Goal: Task Accomplishment & Management: Complete application form

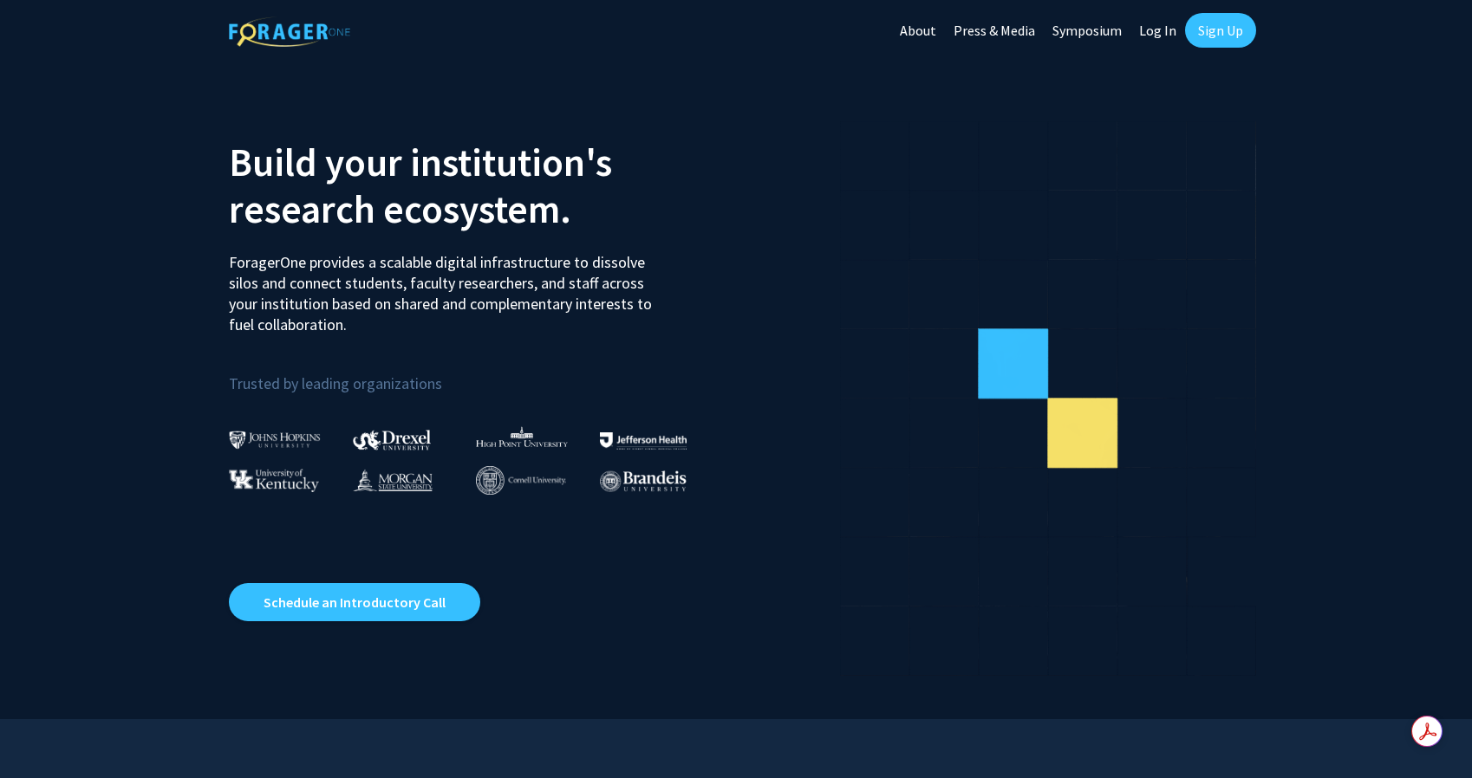
click at [1198, 20] on link "Sign Up" at bounding box center [1220, 30] width 71 height 35
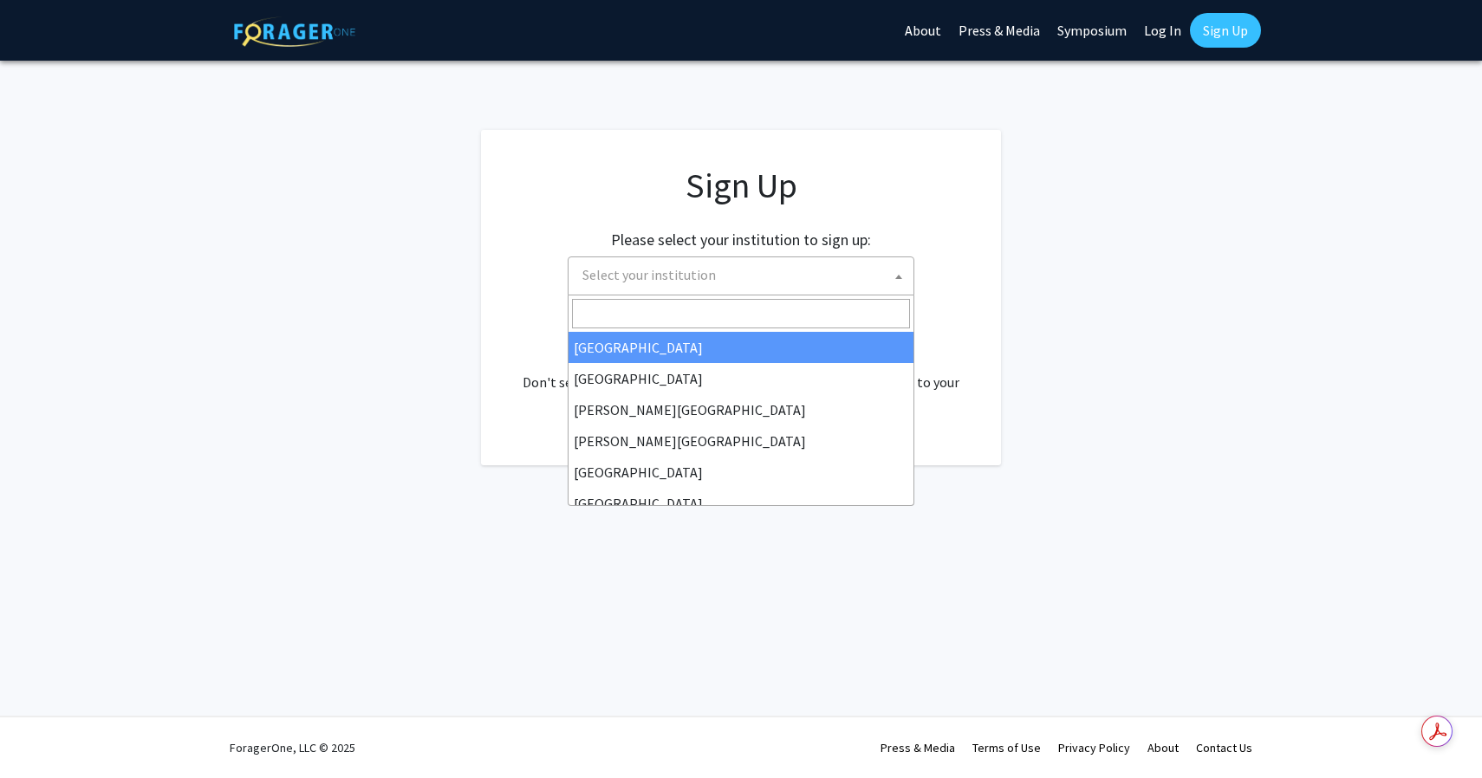
click at [720, 275] on span "Select your institution" at bounding box center [745, 275] width 338 height 36
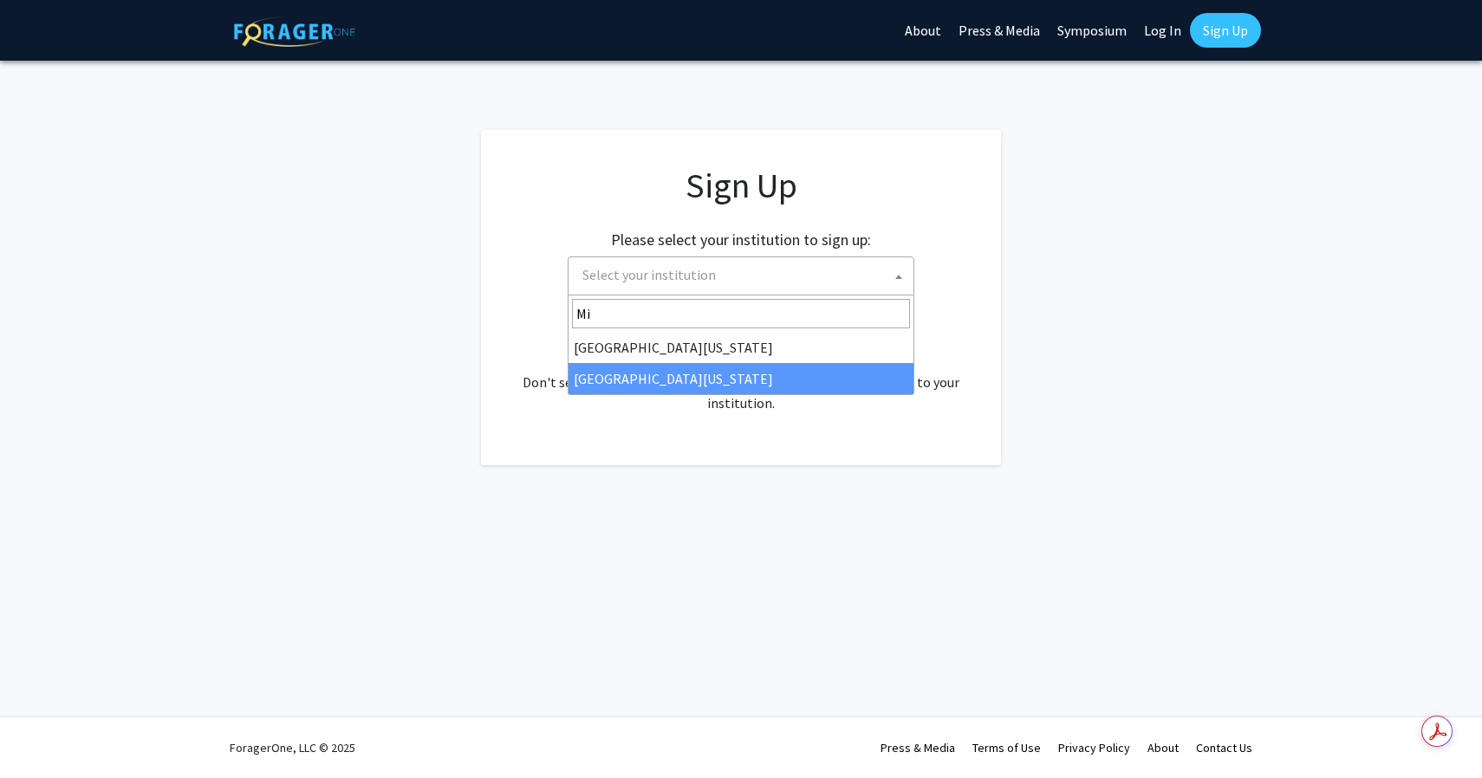
type input "Mi"
select select "33"
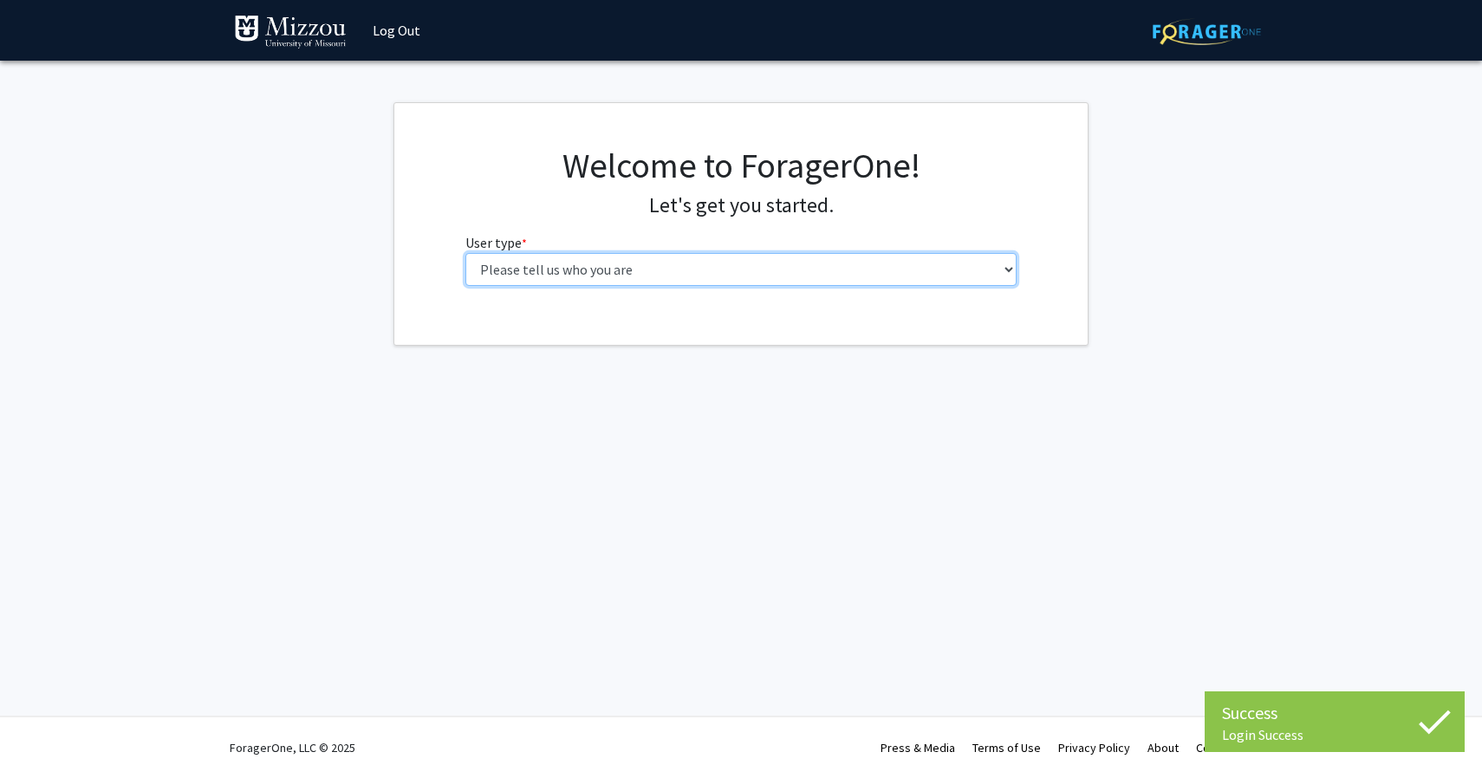
click at [680, 280] on select "Please tell us who you are Undergraduate Student Master's Student Doctoral Cand…" at bounding box center [742, 269] width 552 height 33
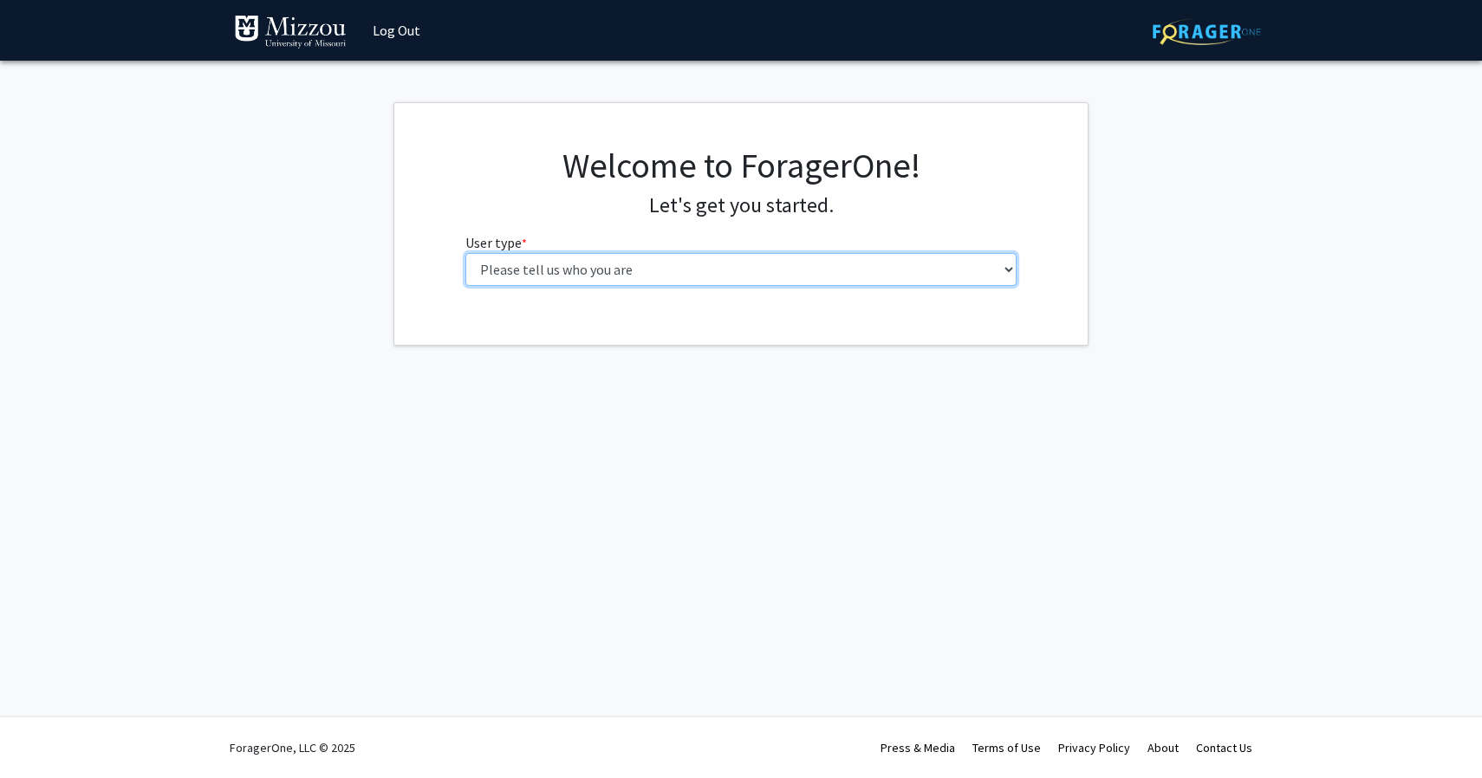
select select "1: undergrad"
click at [466, 253] on select "Please tell us who you are Undergraduate Student Master's Student Doctoral Cand…" at bounding box center [742, 269] width 552 height 33
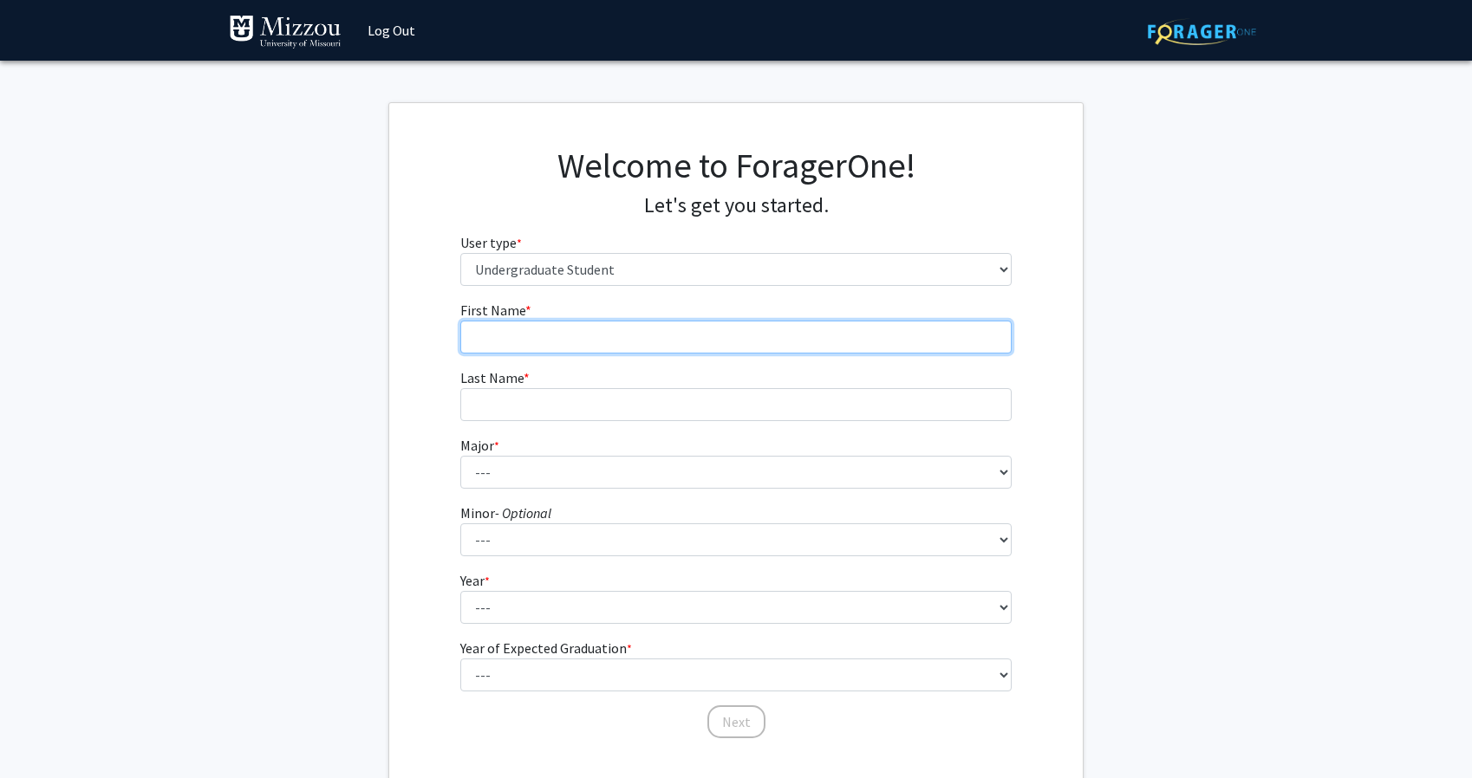
click at [705, 328] on input "First Name * required" at bounding box center [736, 337] width 552 height 33
type input "Elaina"
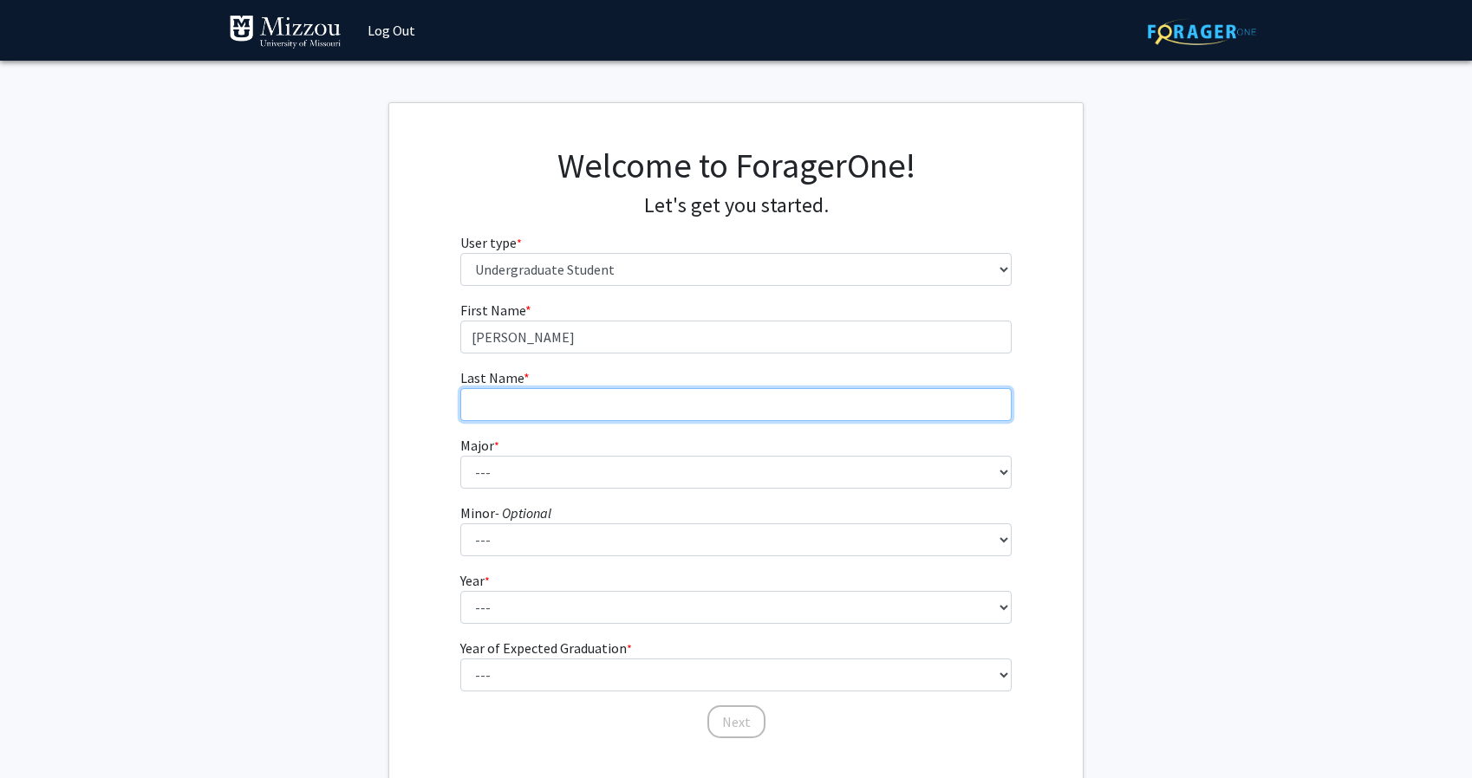
click at [684, 419] on input "Last Name * required" at bounding box center [736, 404] width 552 height 33
type input "Jansen"
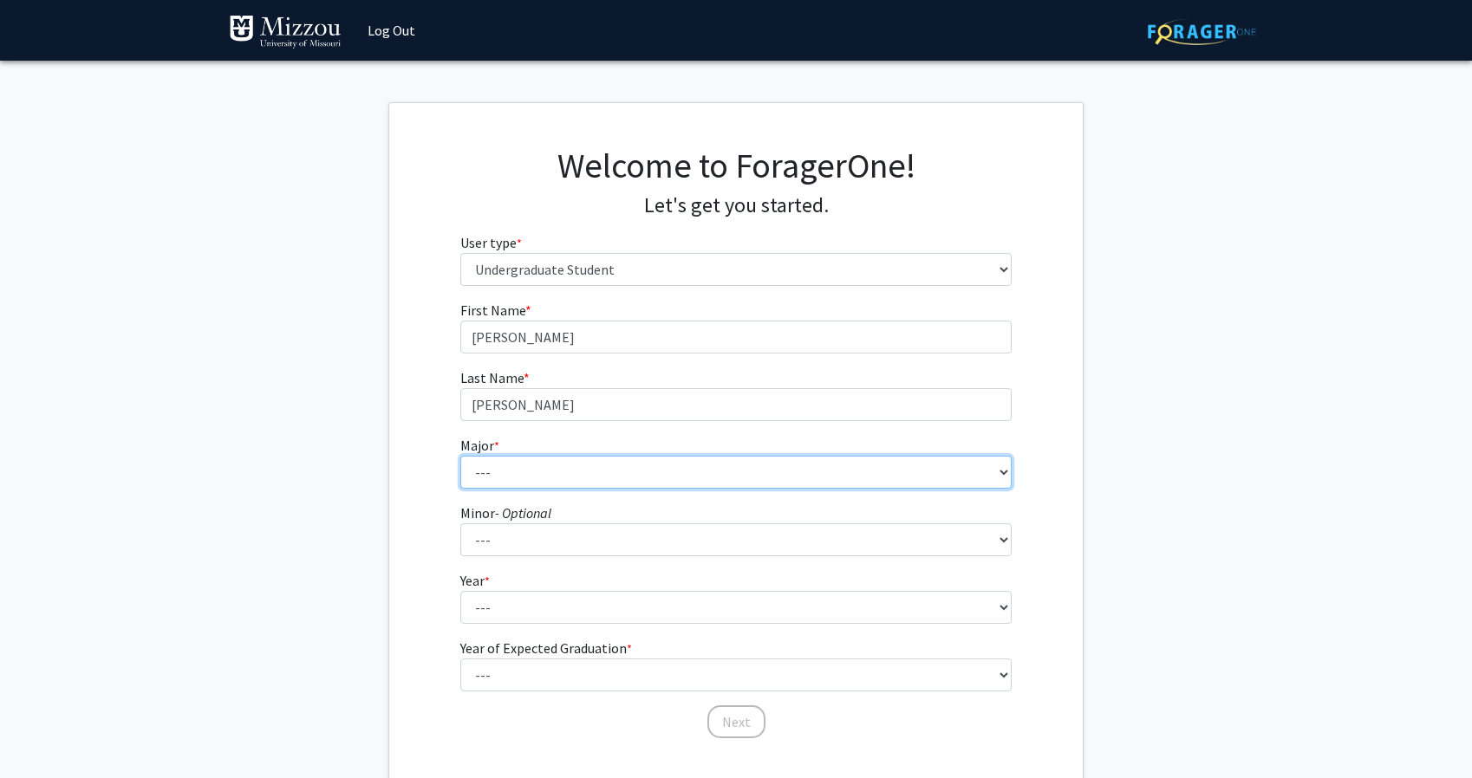
click at [597, 468] on select "--- Agribusiness Management Agricultural Education Agricultural Education: Comm…" at bounding box center [736, 472] width 552 height 33
select select "98: 2591"
click at [460, 456] on select "--- Agribusiness Management Agricultural Education Agricultural Education: Comm…" at bounding box center [736, 472] width 552 height 33
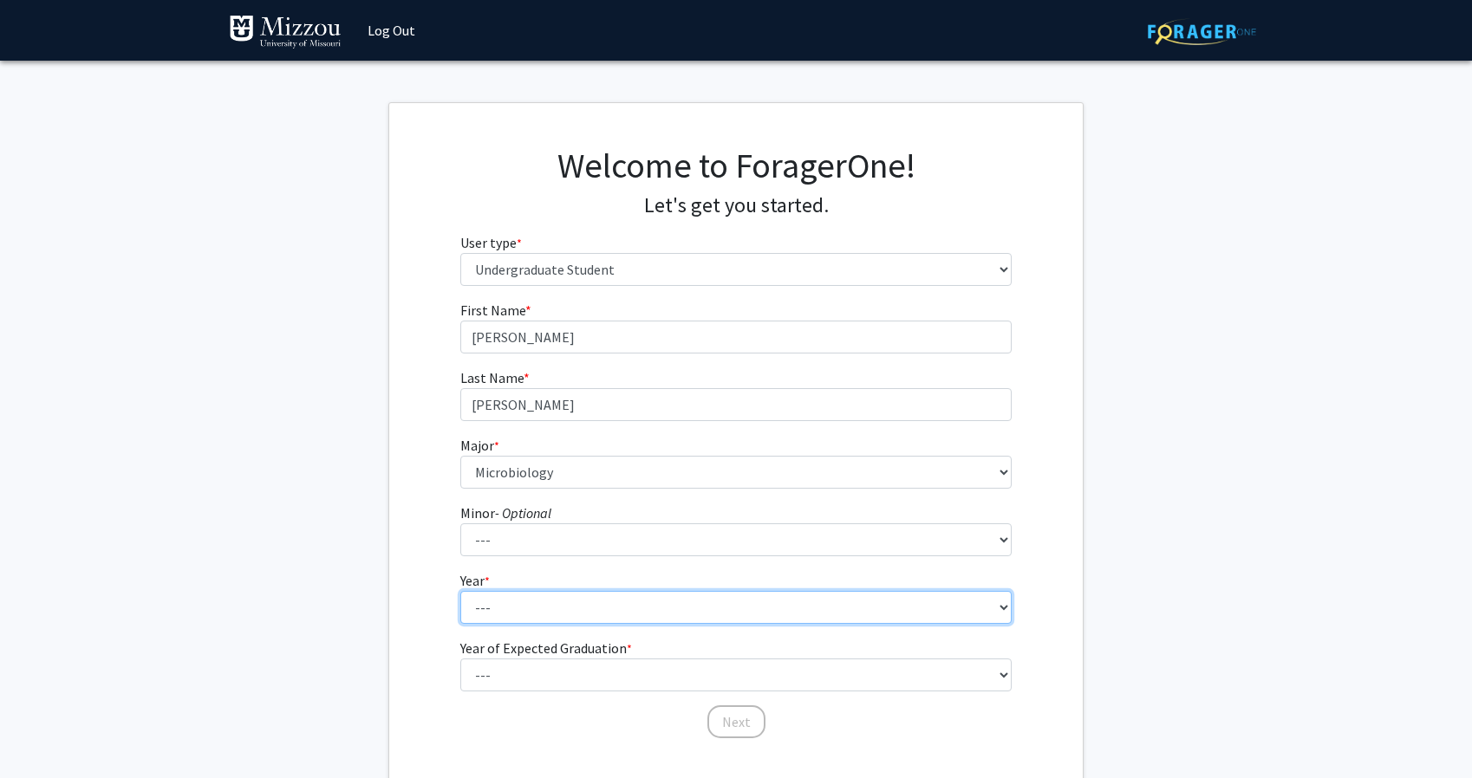
click at [567, 609] on select "--- First-year Sophomore Junior Senior Postbaccalaureate Certificate" at bounding box center [736, 607] width 552 height 33
select select "2: sophomore"
click at [460, 591] on select "--- First-year Sophomore Junior Senior Postbaccalaureate Certificate" at bounding box center [736, 607] width 552 height 33
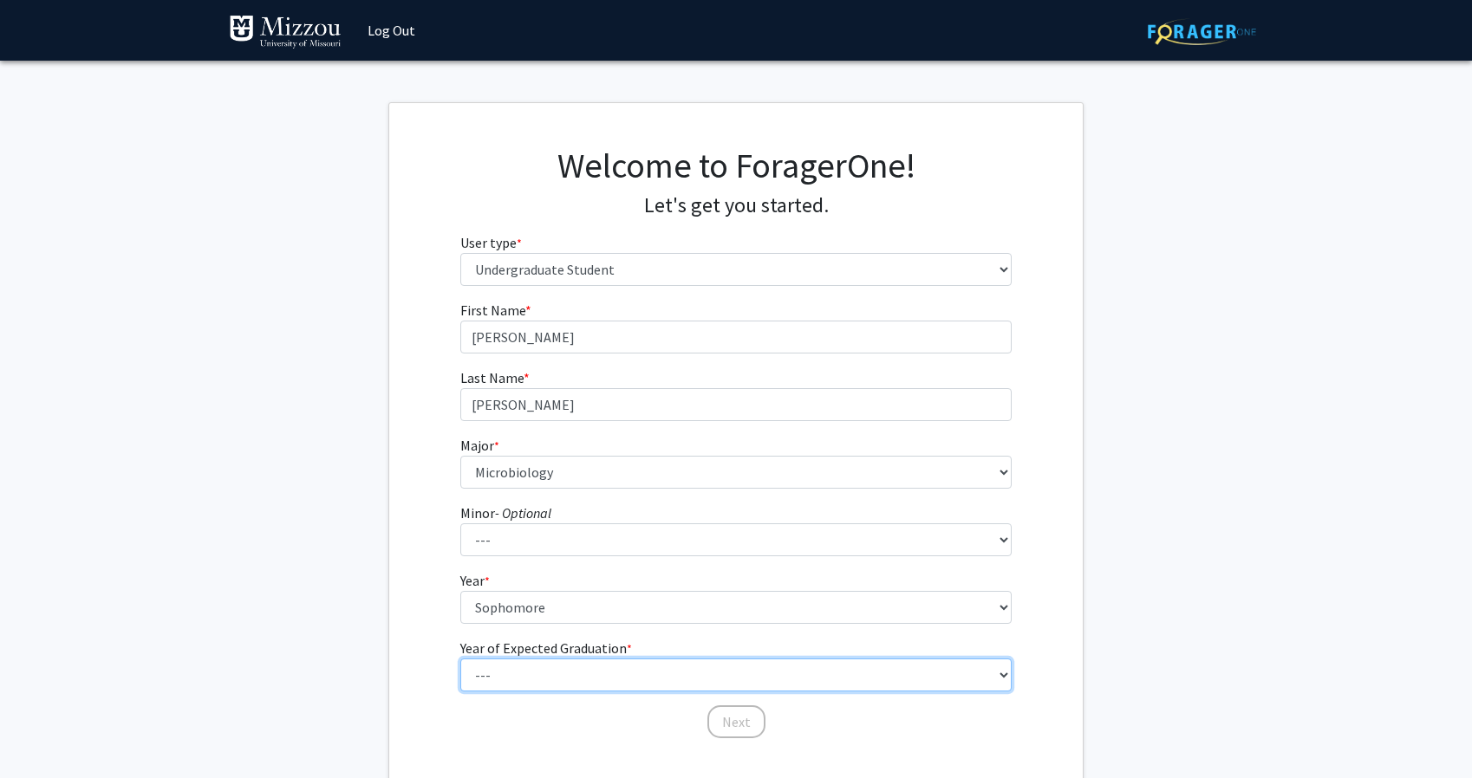
click at [552, 672] on select "--- 2025 2026 2027 2028 2029 2030 2031 2032 2033 2034" at bounding box center [736, 675] width 552 height 33
select select "3: 2027"
click at [460, 659] on select "--- 2025 2026 2027 2028 2029 2030 2031 2032 2033 2034" at bounding box center [736, 675] width 552 height 33
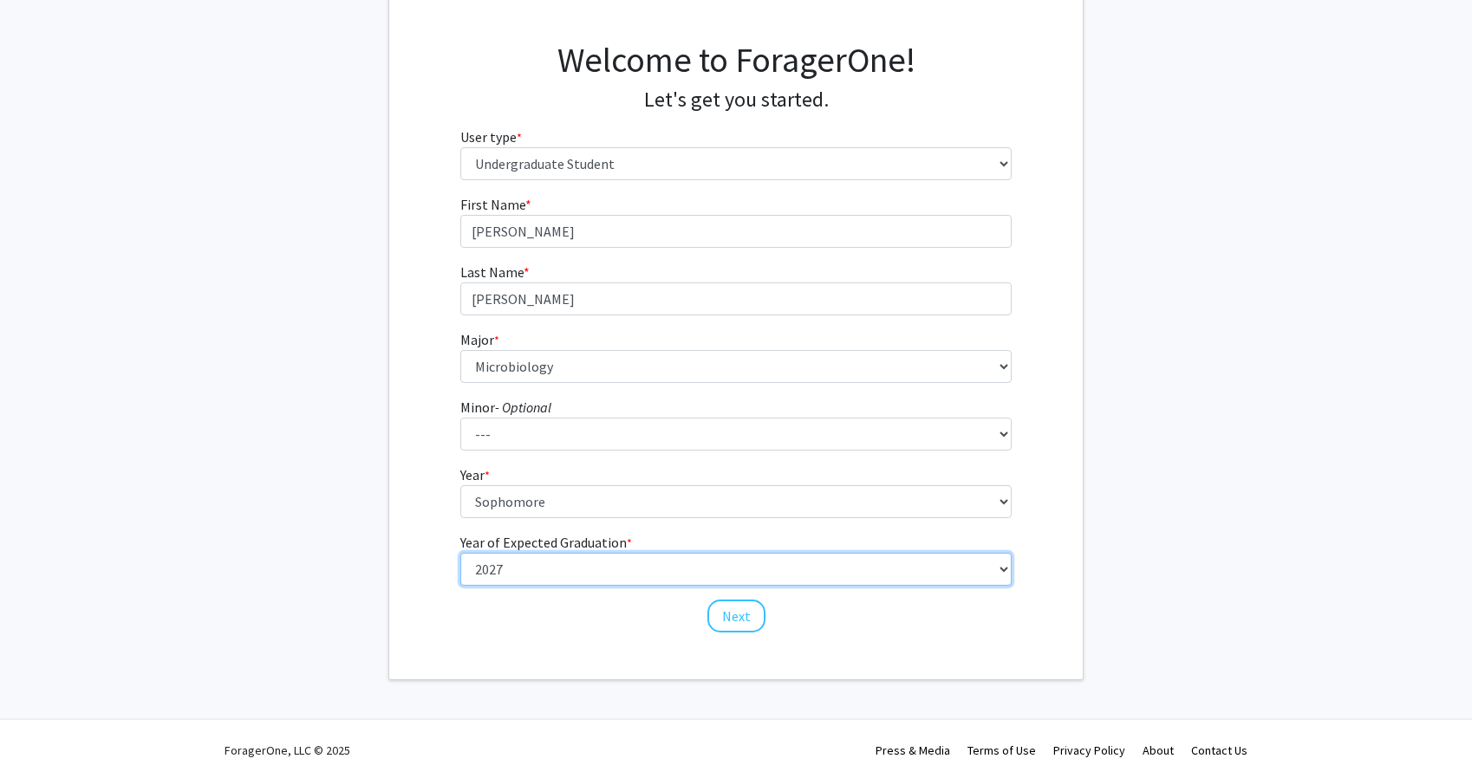
scroll to position [108, 0]
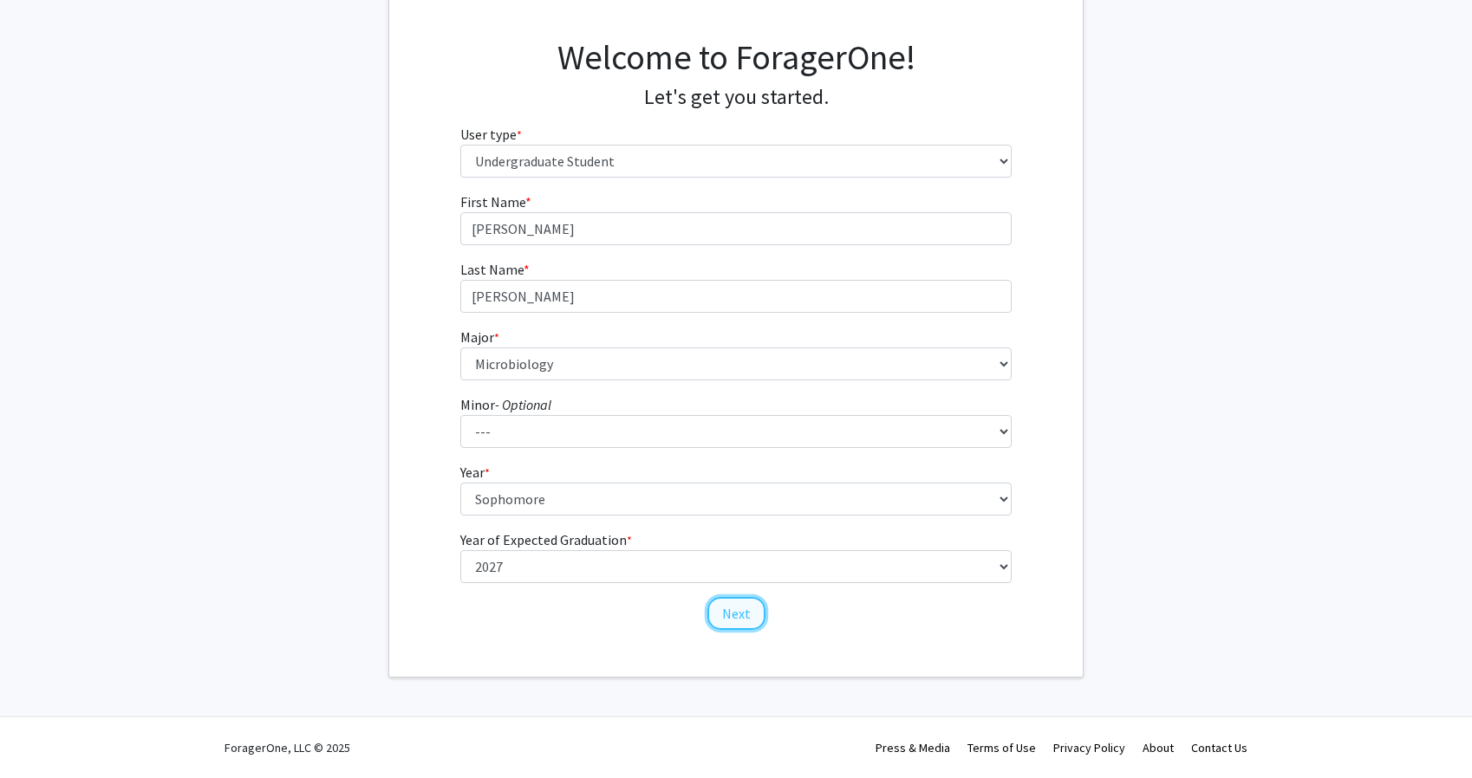
click at [734, 616] on button "Next" at bounding box center [736, 613] width 58 height 33
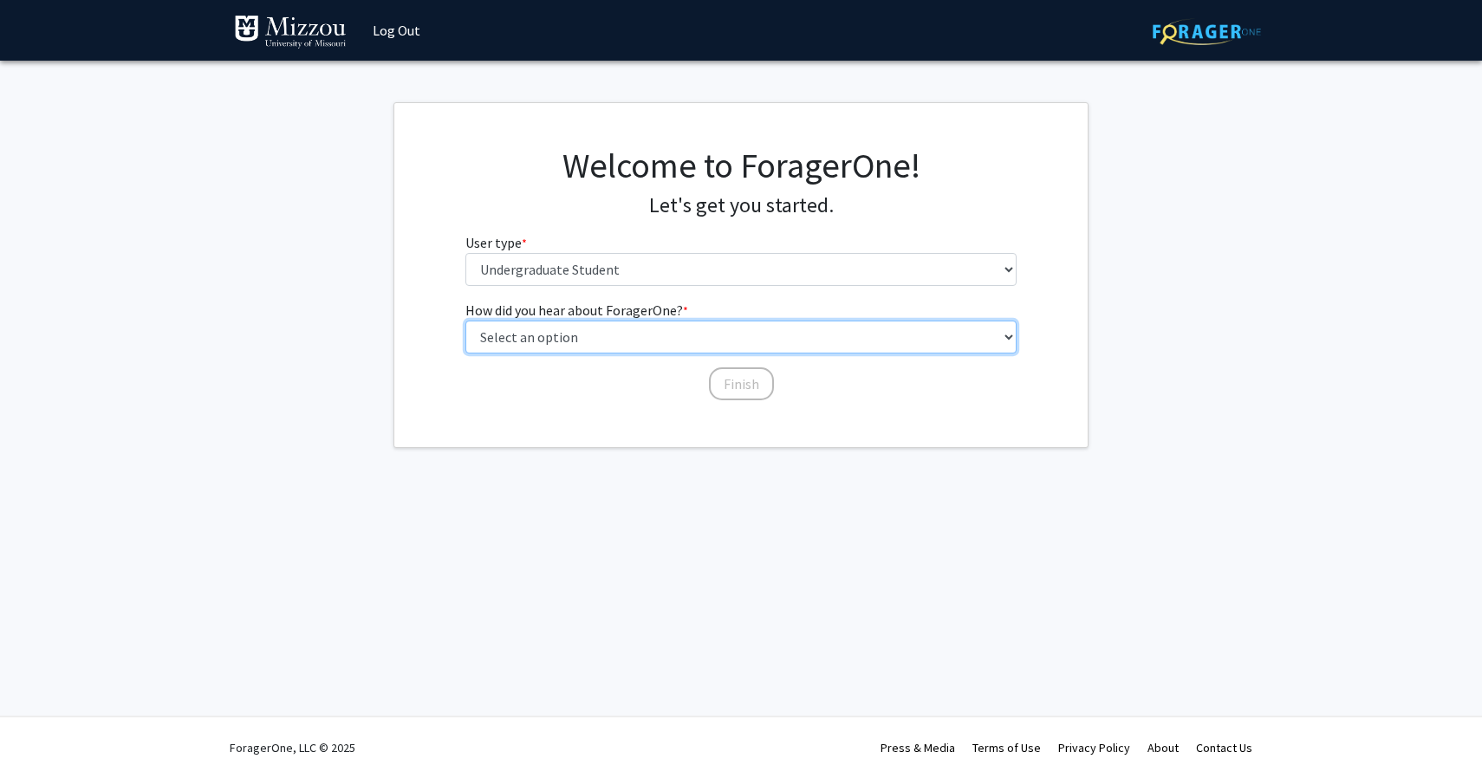
click at [669, 337] on select "Select an option Peer/student recommendation Faculty/staff recommendation Unive…" at bounding box center [742, 337] width 552 height 33
select select "5: other"
click at [466, 321] on select "Select an option Peer/student recommendation Faculty/staff recommendation Unive…" at bounding box center [742, 337] width 552 height 33
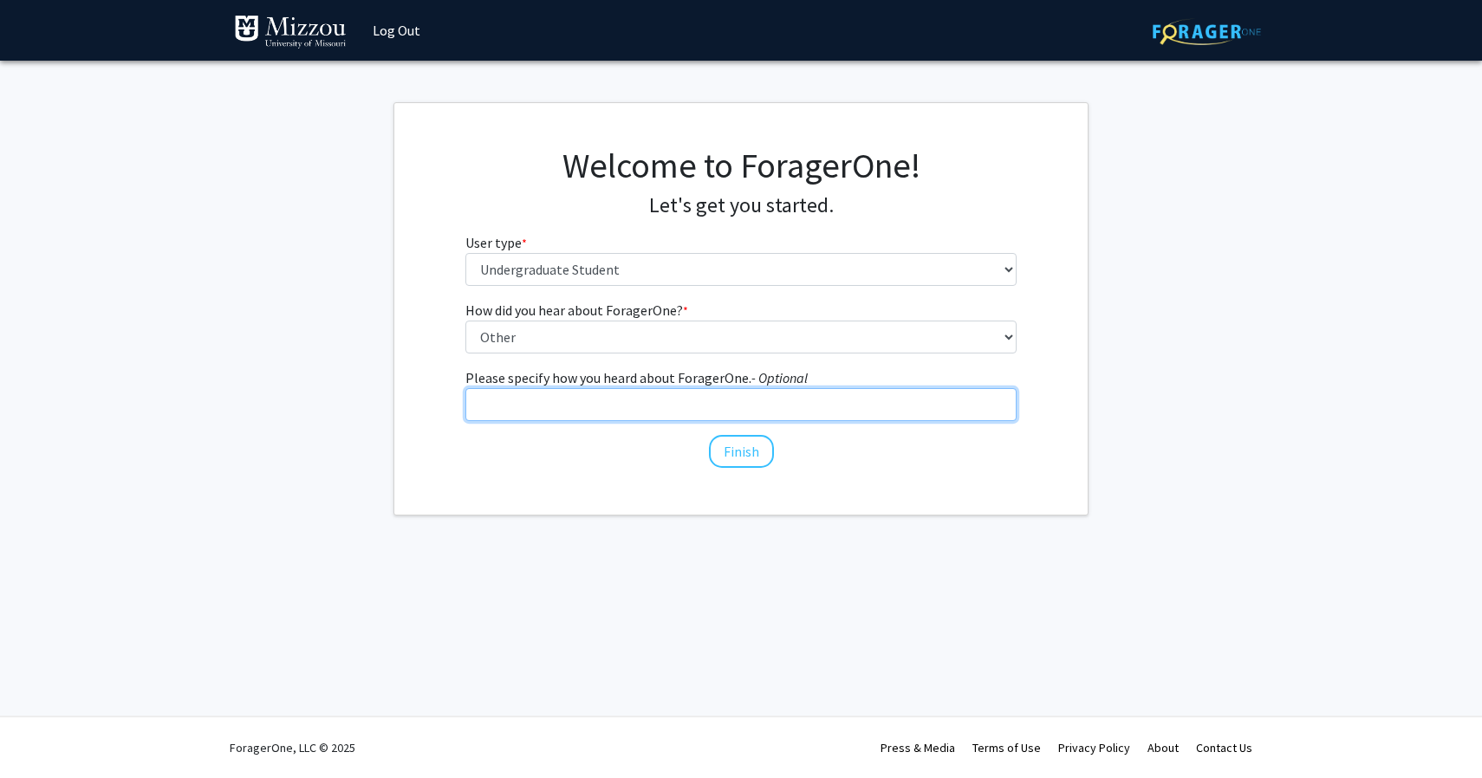
click at [648, 409] on input "Please specify how you heard about ForagerOne. - Optional" at bounding box center [742, 404] width 552 height 33
type input "University Presentation"
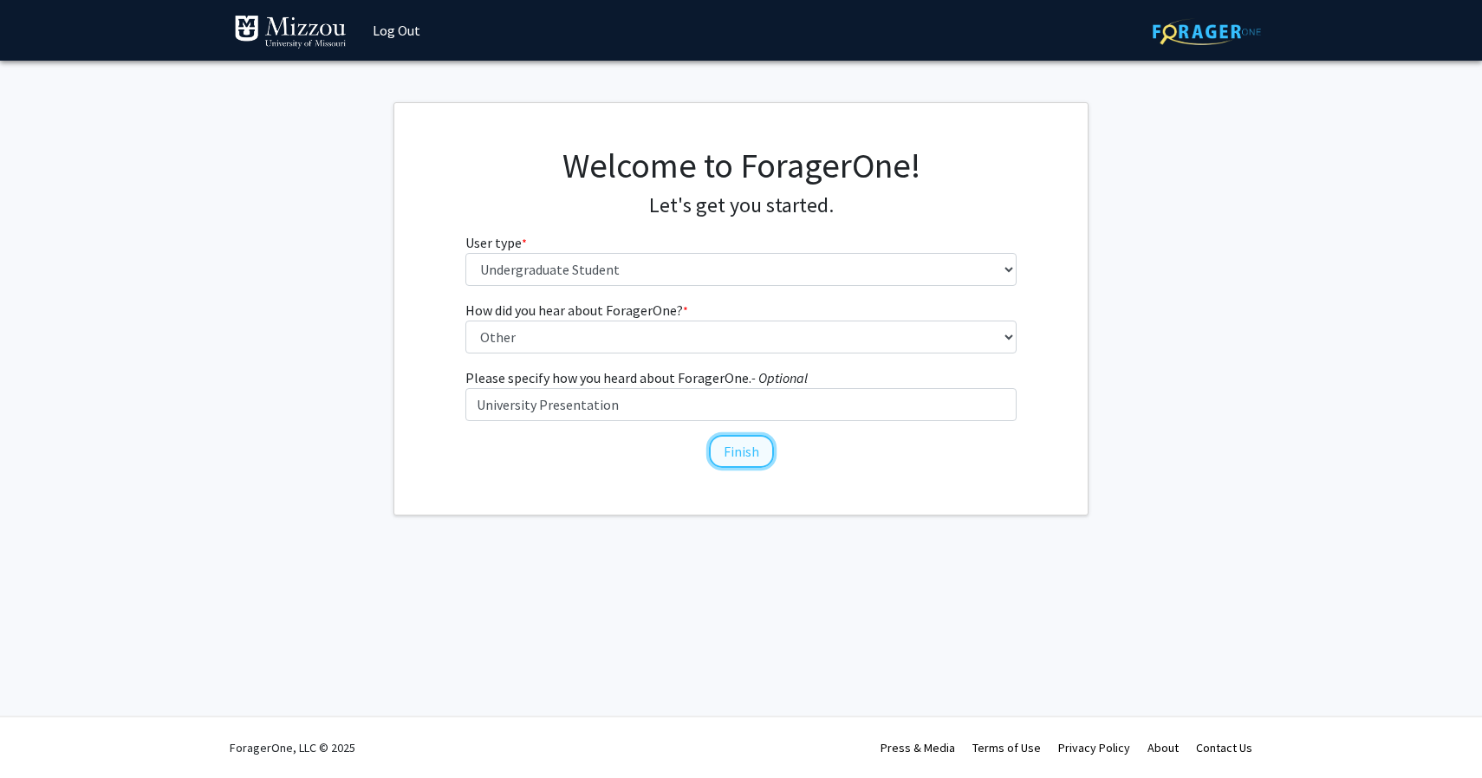
click at [744, 455] on button "Finish" at bounding box center [741, 451] width 65 height 33
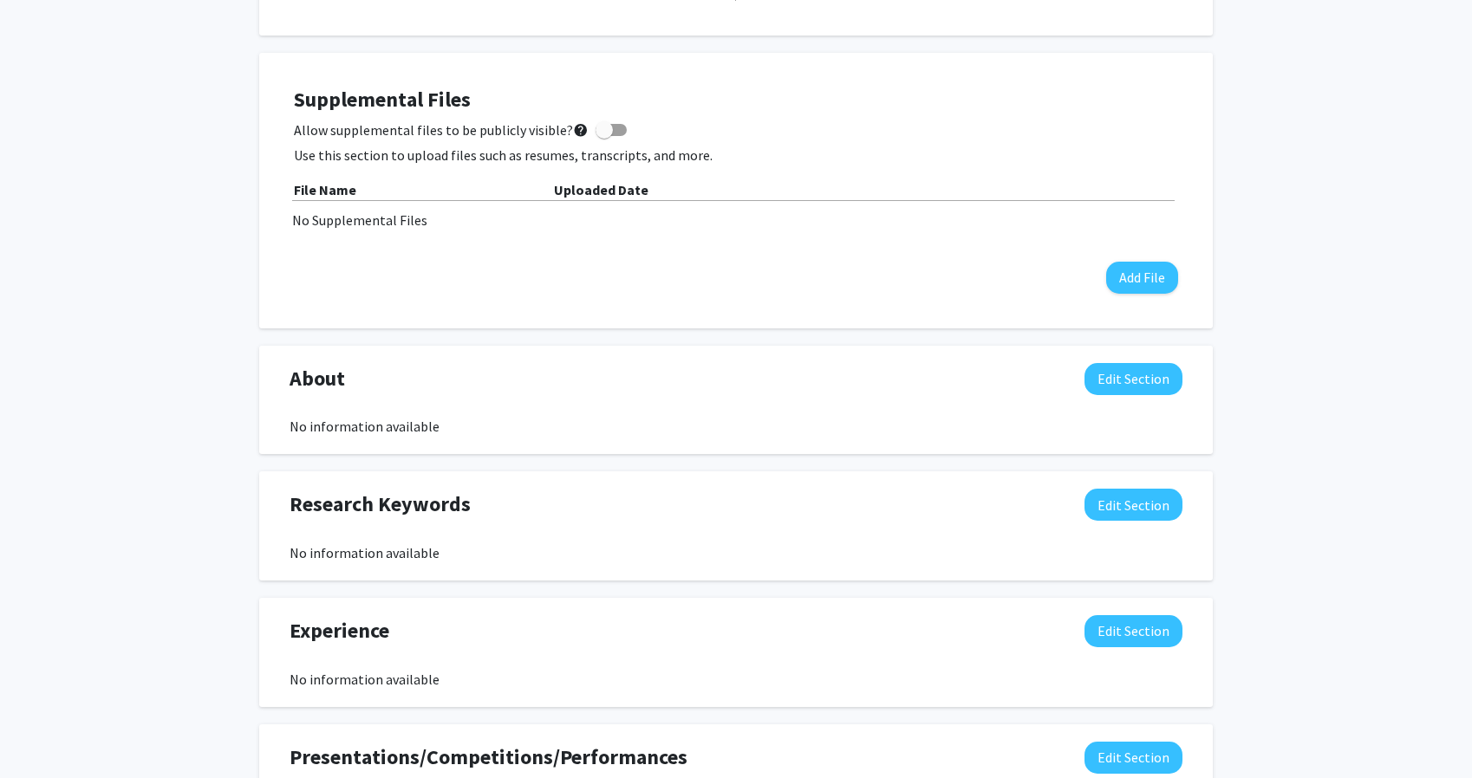
scroll to position [451, 0]
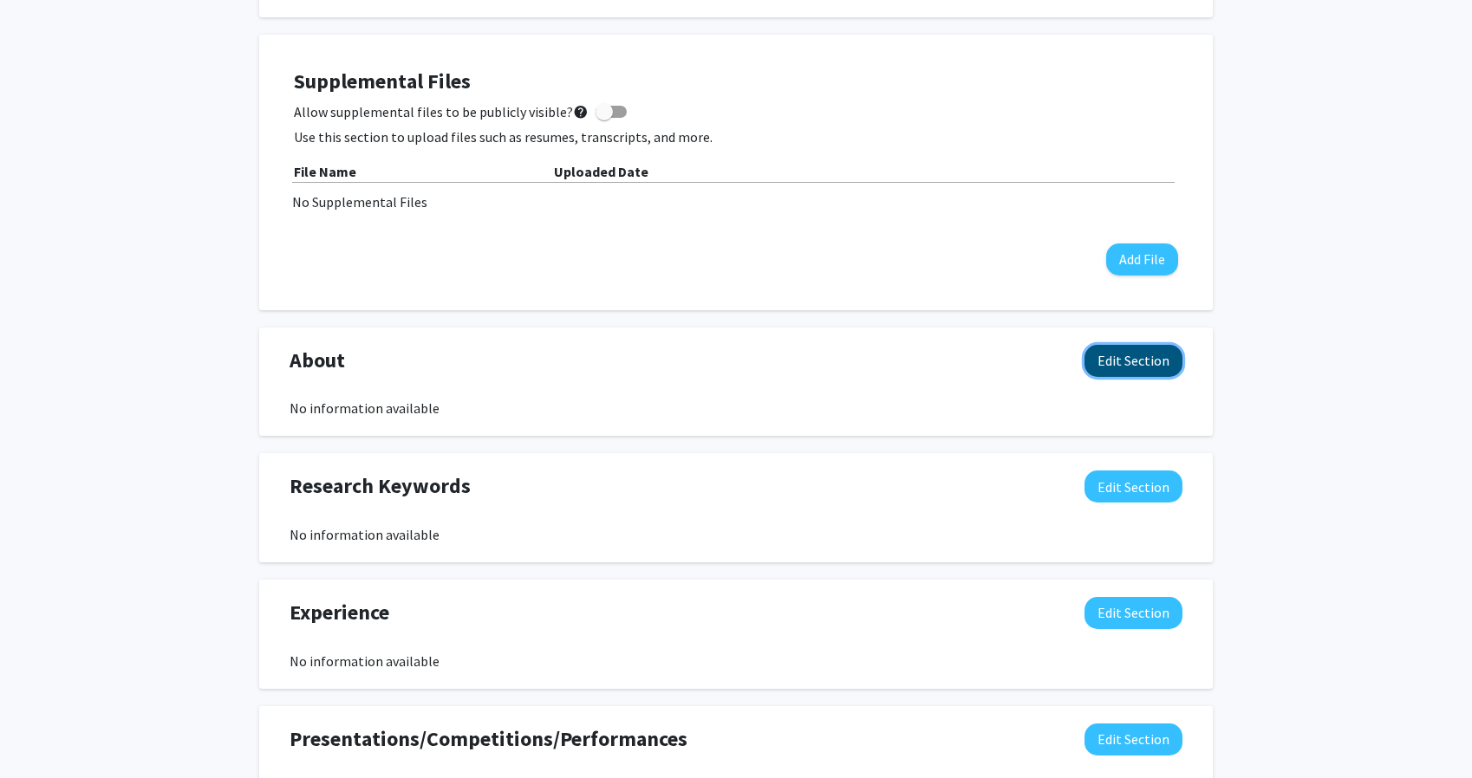
click at [1141, 350] on button "Edit Section" at bounding box center [1133, 361] width 98 height 32
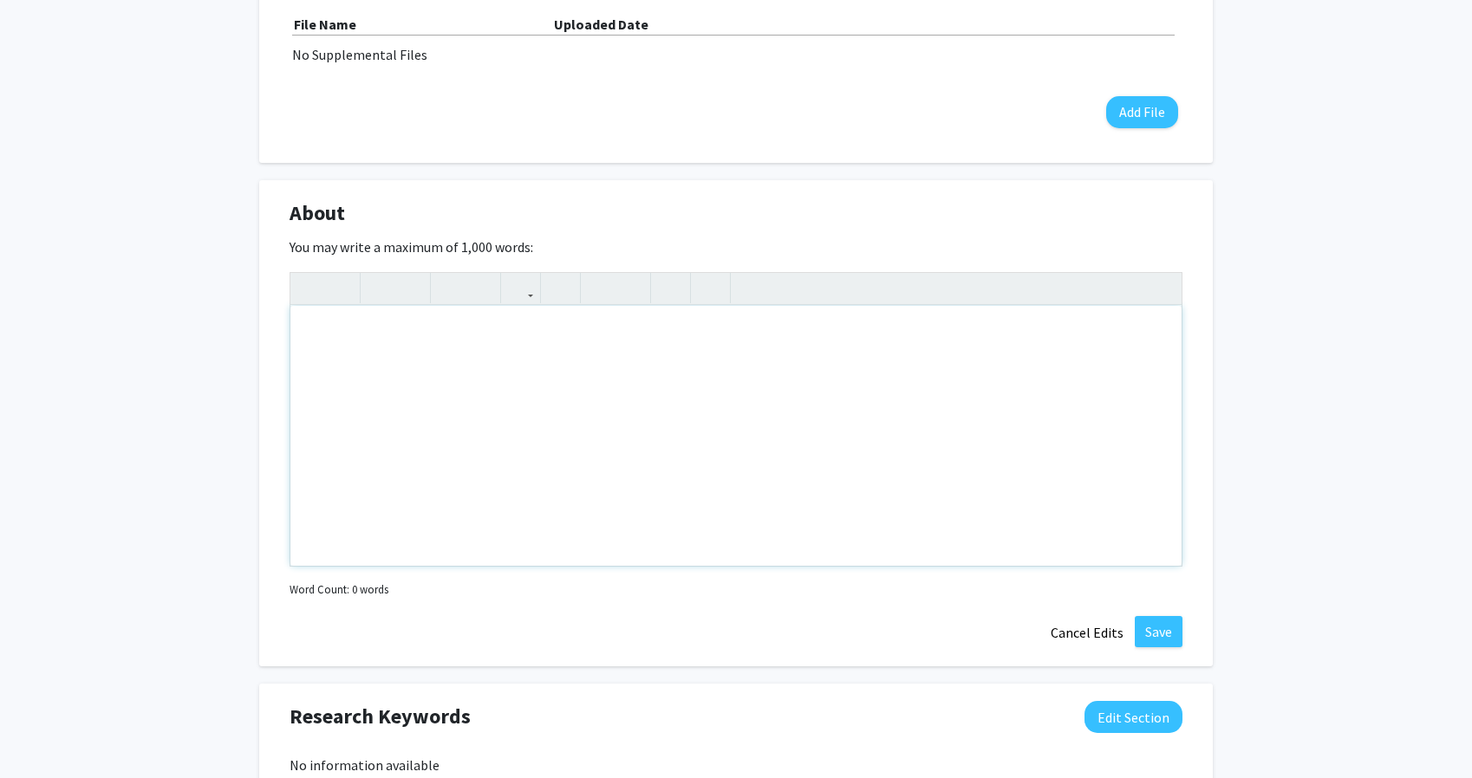
scroll to position [597, 0]
click at [620, 479] on div "Note to users with screen readers: Please deactivate our accessibility plugin f…" at bounding box center [735, 437] width 891 height 260
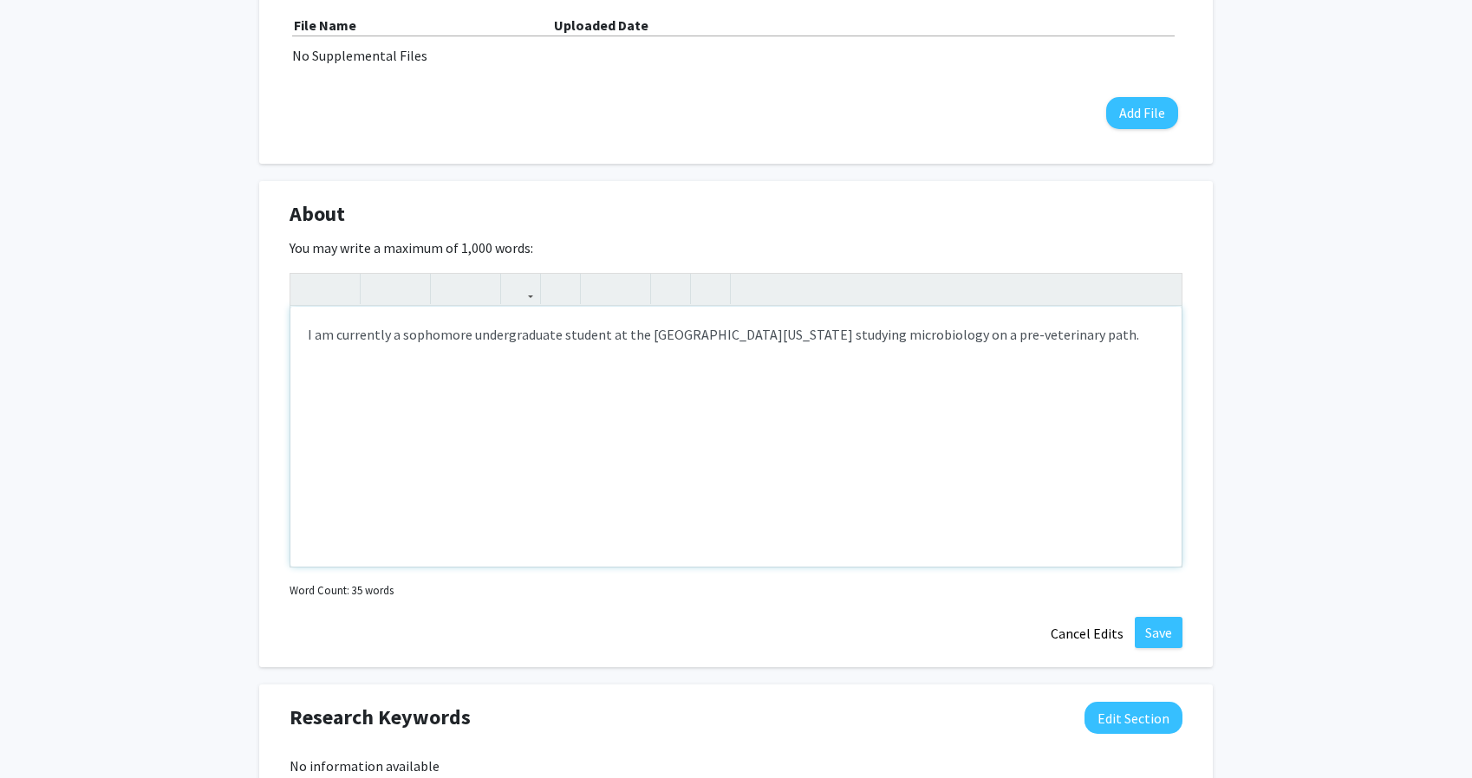
type textarea "I am currently a sophomore undergraduate student at the University of Missouri …"
click at [1137, 636] on button "Save" at bounding box center [1159, 632] width 48 height 31
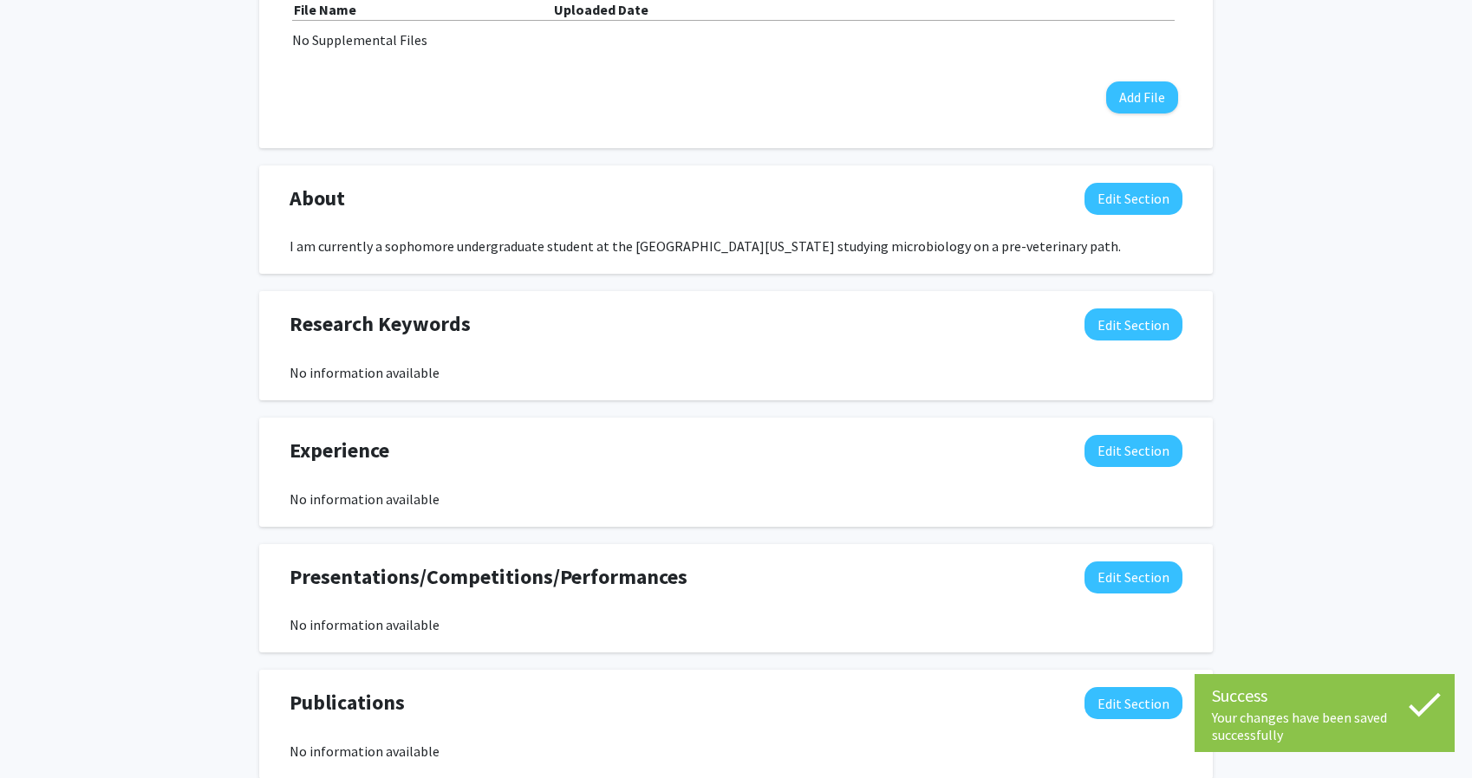
scroll to position [615, 0]
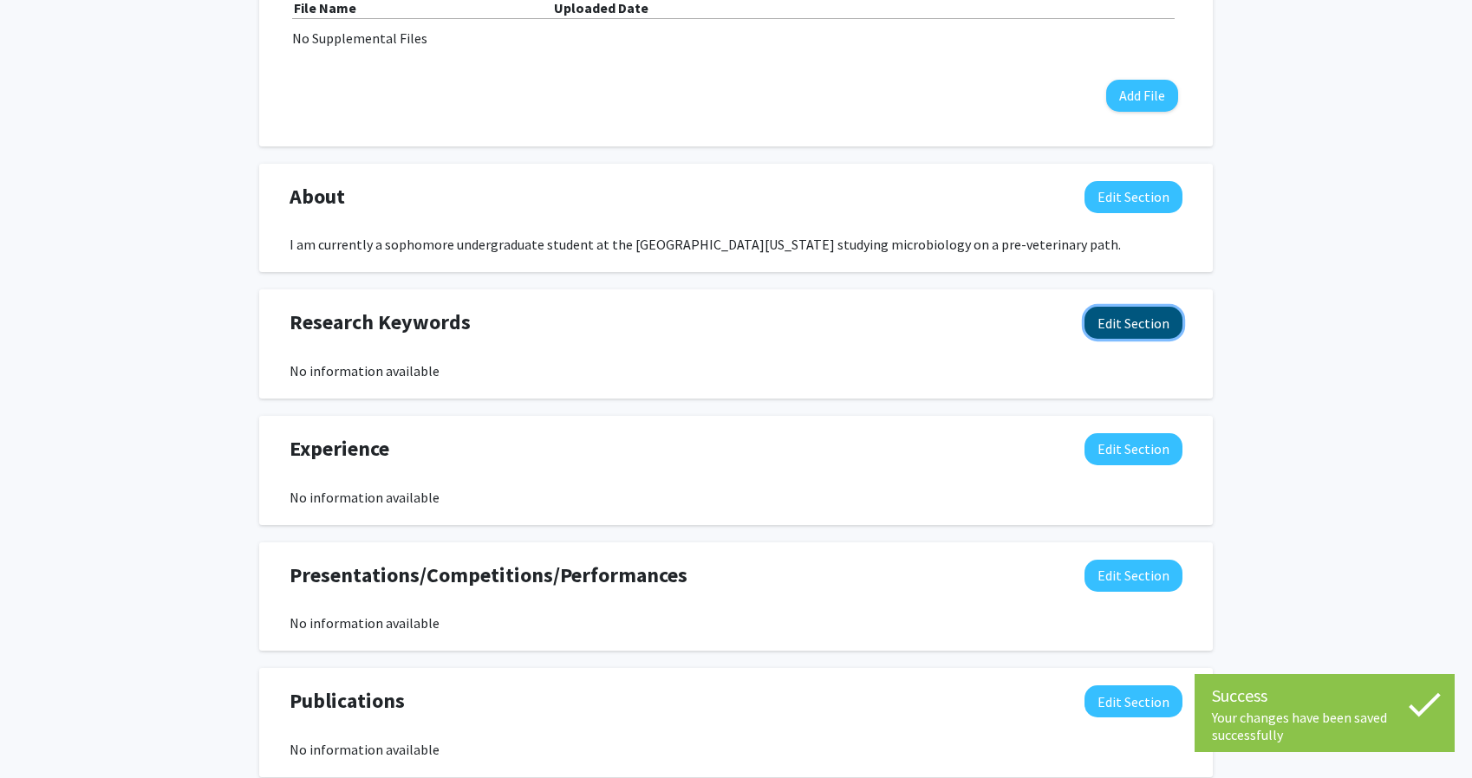
click at [1158, 325] on button "Edit Section" at bounding box center [1133, 323] width 98 height 32
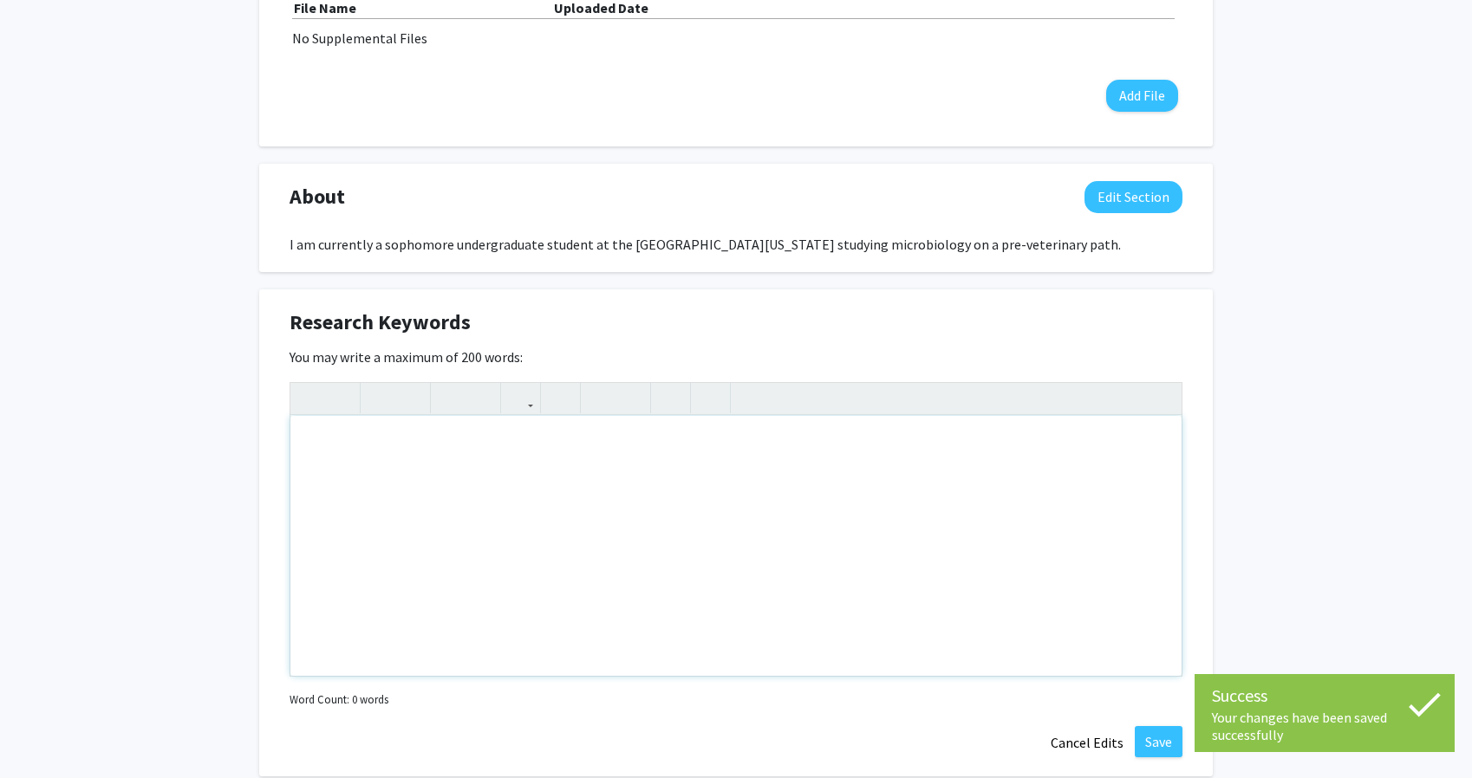
click at [700, 506] on div "Note to users with screen readers: Please deactivate our accessibility plugin f…" at bounding box center [735, 546] width 891 height 260
click at [1010, 324] on div "Research Keywords Edit Section" at bounding box center [736, 327] width 919 height 40
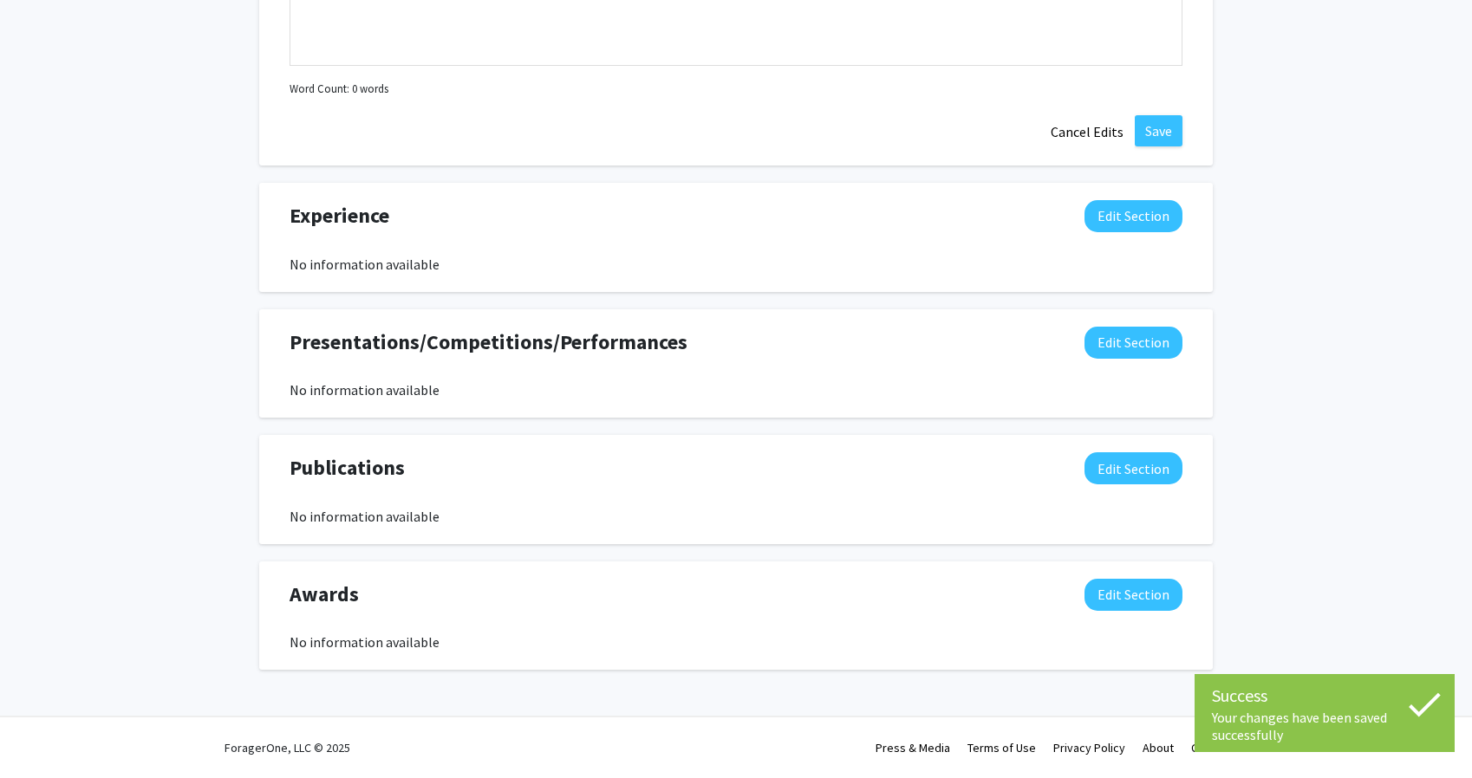
scroll to position [1049, 0]
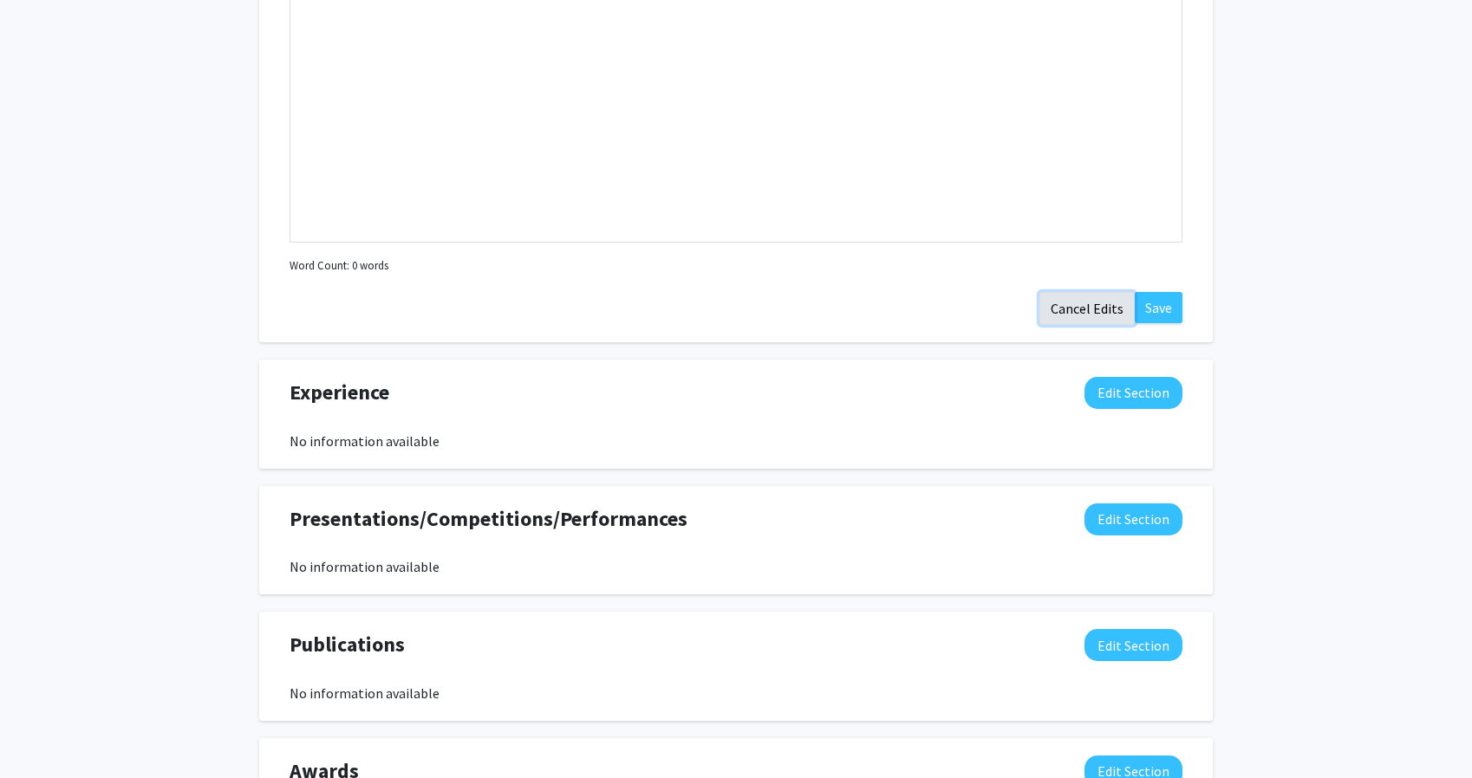
click at [1078, 310] on button "Cancel Edits" at bounding box center [1086, 308] width 95 height 33
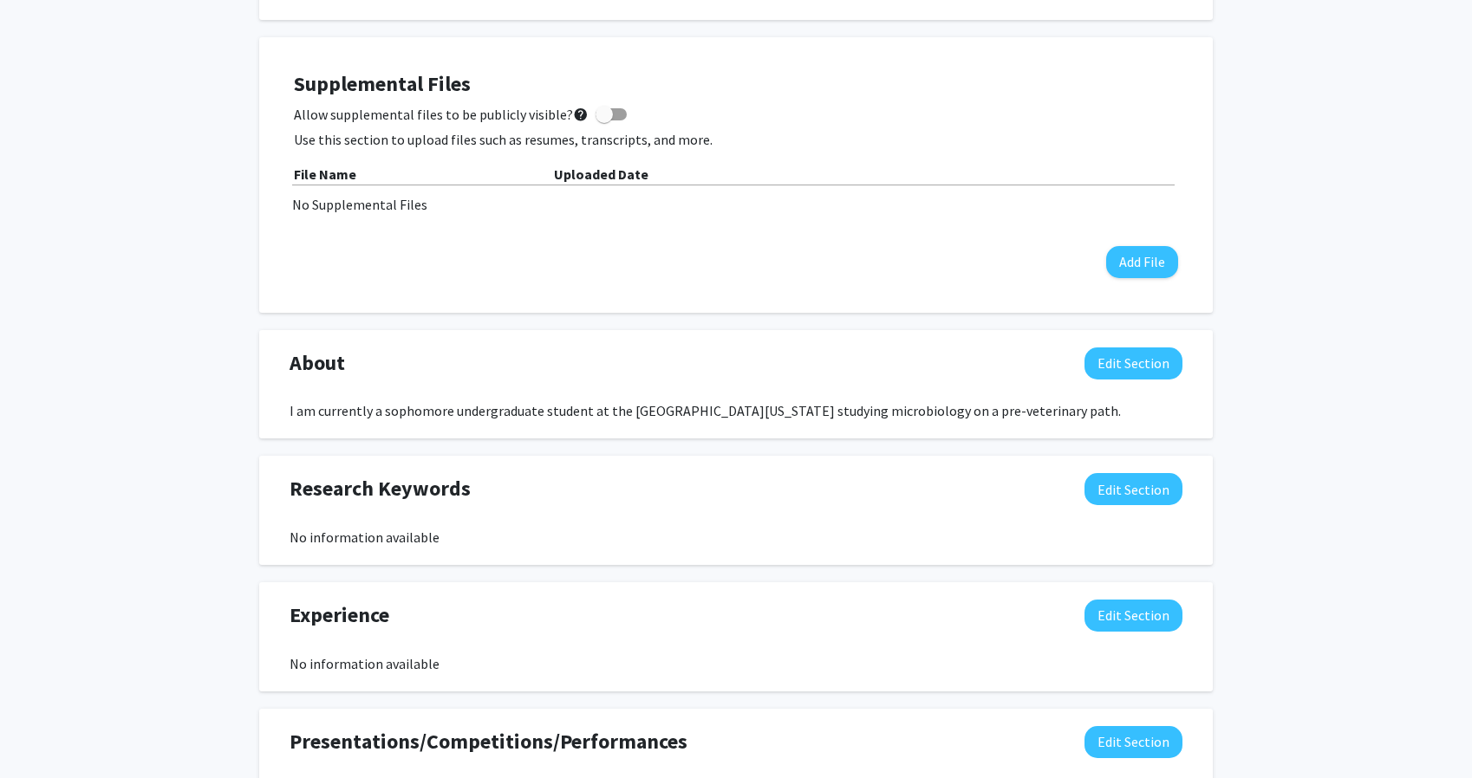
scroll to position [718, 0]
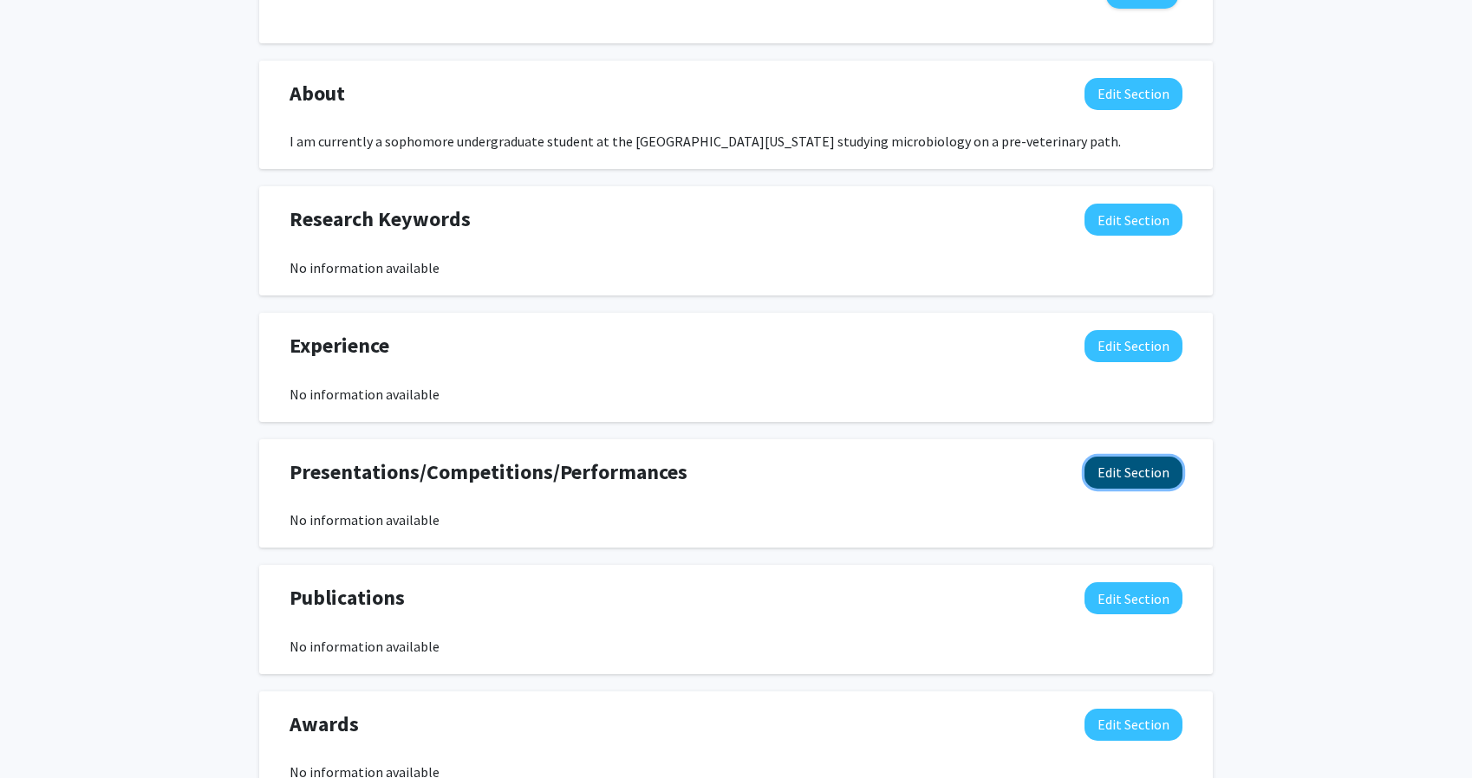
click at [1110, 473] on button "Edit Section" at bounding box center [1133, 473] width 98 height 32
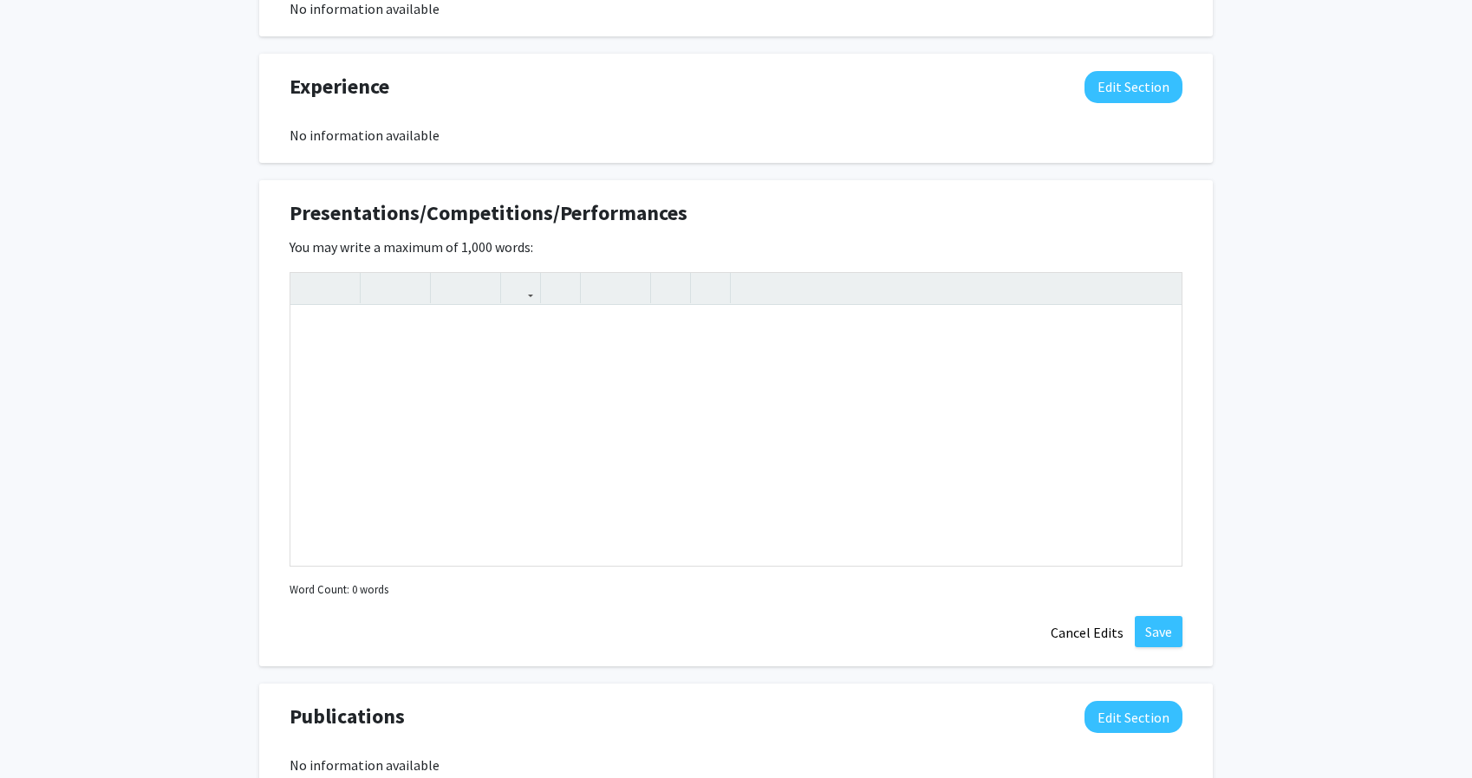
scroll to position [978, 0]
click at [746, 416] on div "Note to users with screen readers: Please deactivate our accessibility plugin f…" at bounding box center [735, 435] width 891 height 260
paste div "Note to users with screen readers: Please deactivate our accessibility plugin f…"
type textarea "<p>Fundamentals of Microbiology Lab </p><p> Elaina J. (2025) Isolation and Cha…"
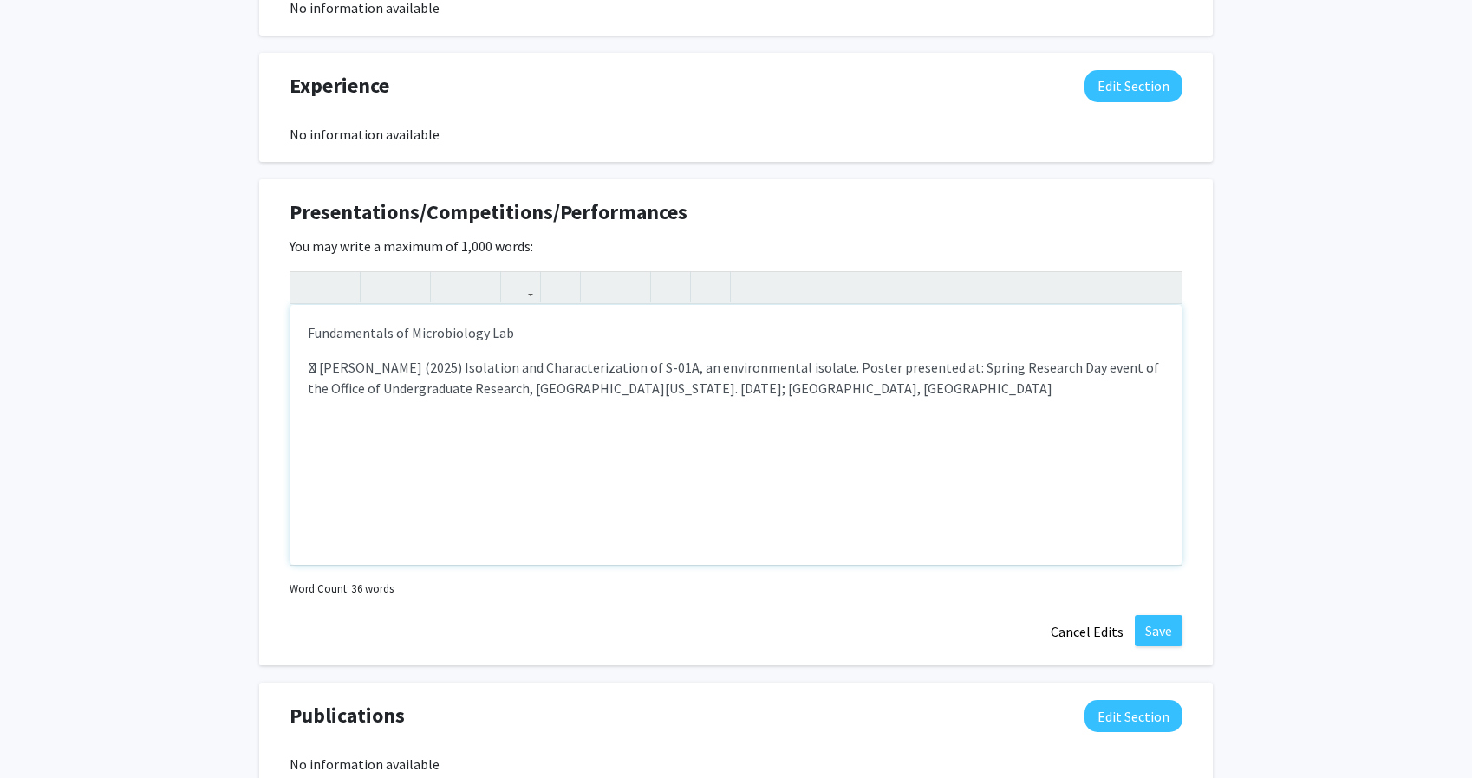
click at [322, 369] on p " Elaina J. (2025) Isolation and Characterization of S-01A, an environmental is…" at bounding box center [736, 378] width 856 height 42
type textarea "<p>Fundamentals of Microbiology Lab </p><p>Elaina J. (2025) Isolation and Chara…"
click at [1156, 623] on button "Save" at bounding box center [1159, 630] width 48 height 31
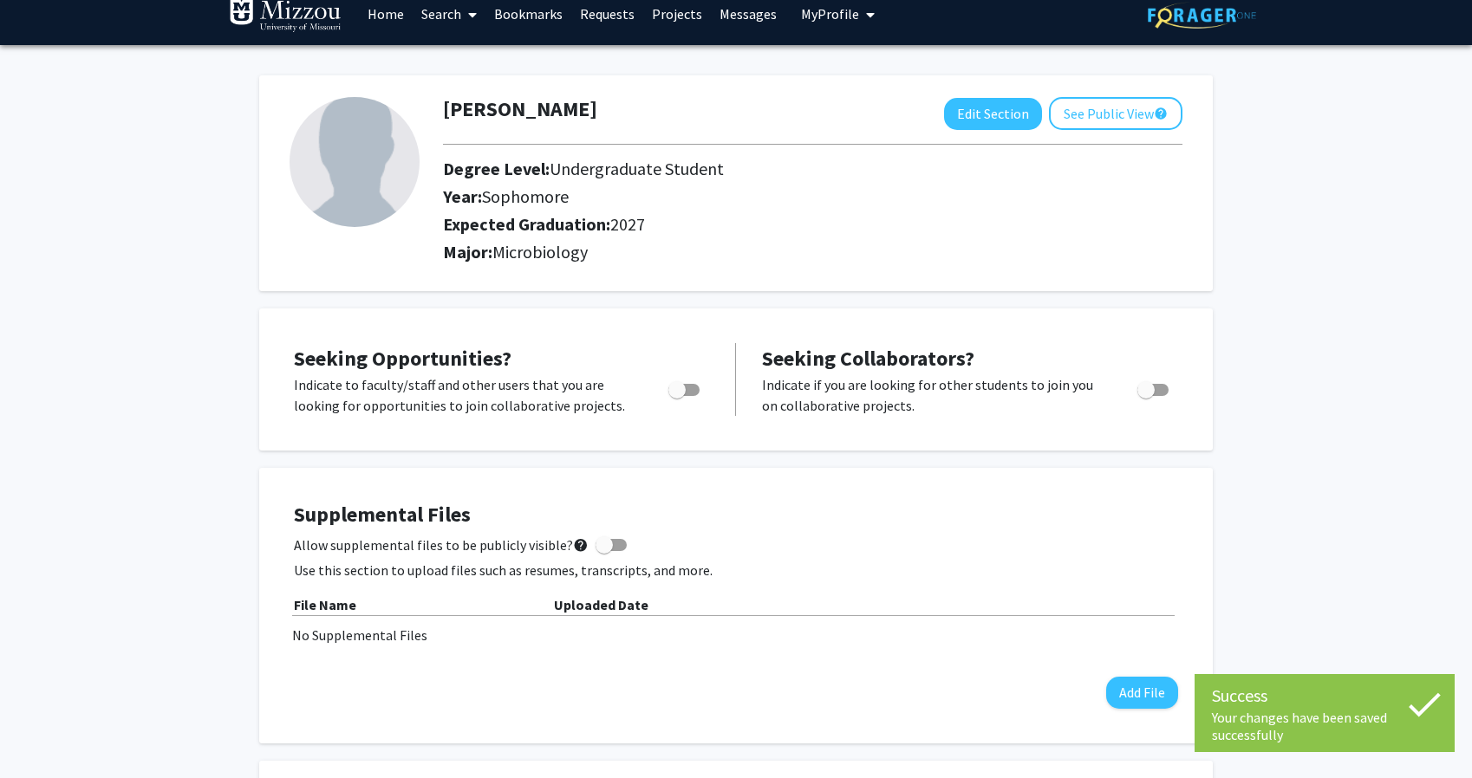
scroll to position [0, 0]
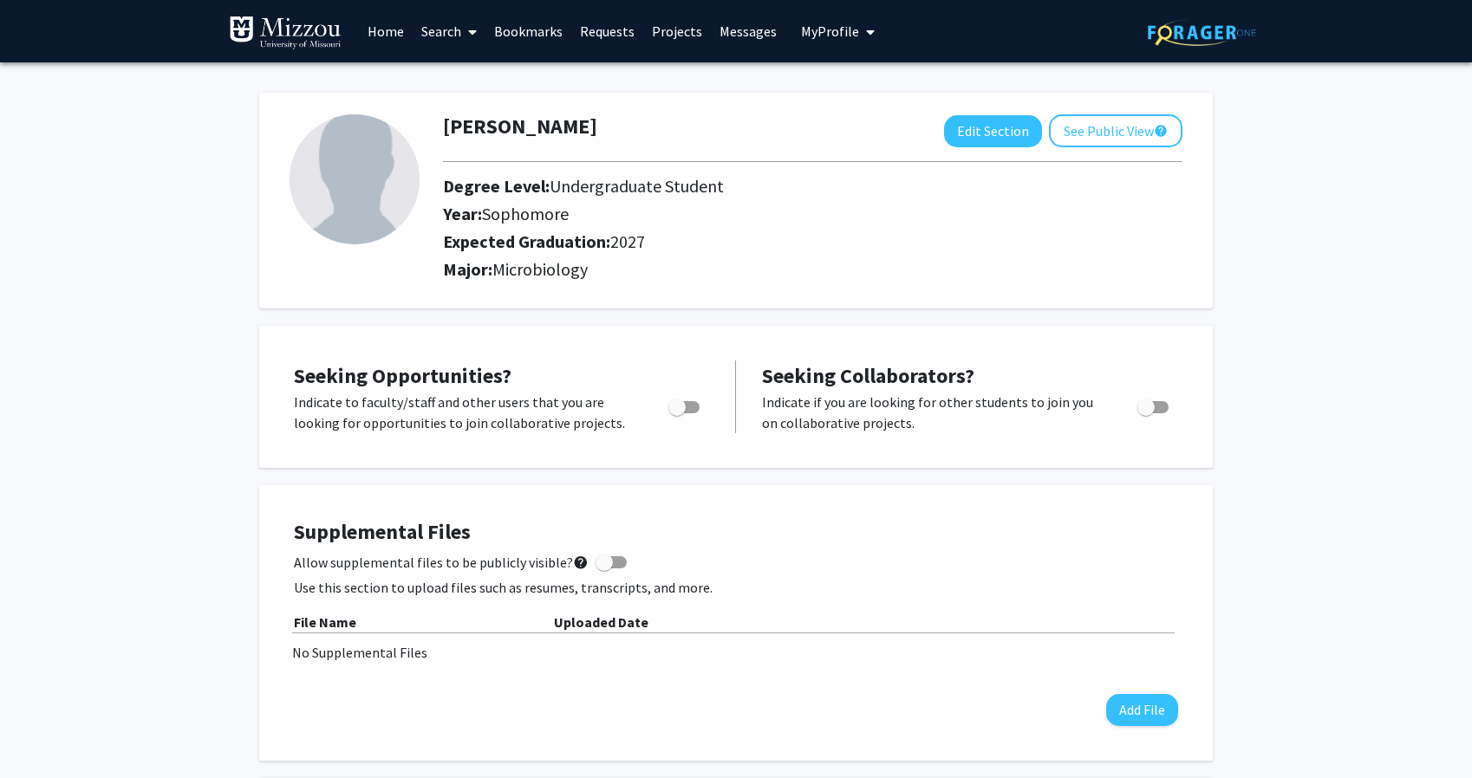
click at [451, 33] on link "Search" at bounding box center [449, 31] width 73 height 61
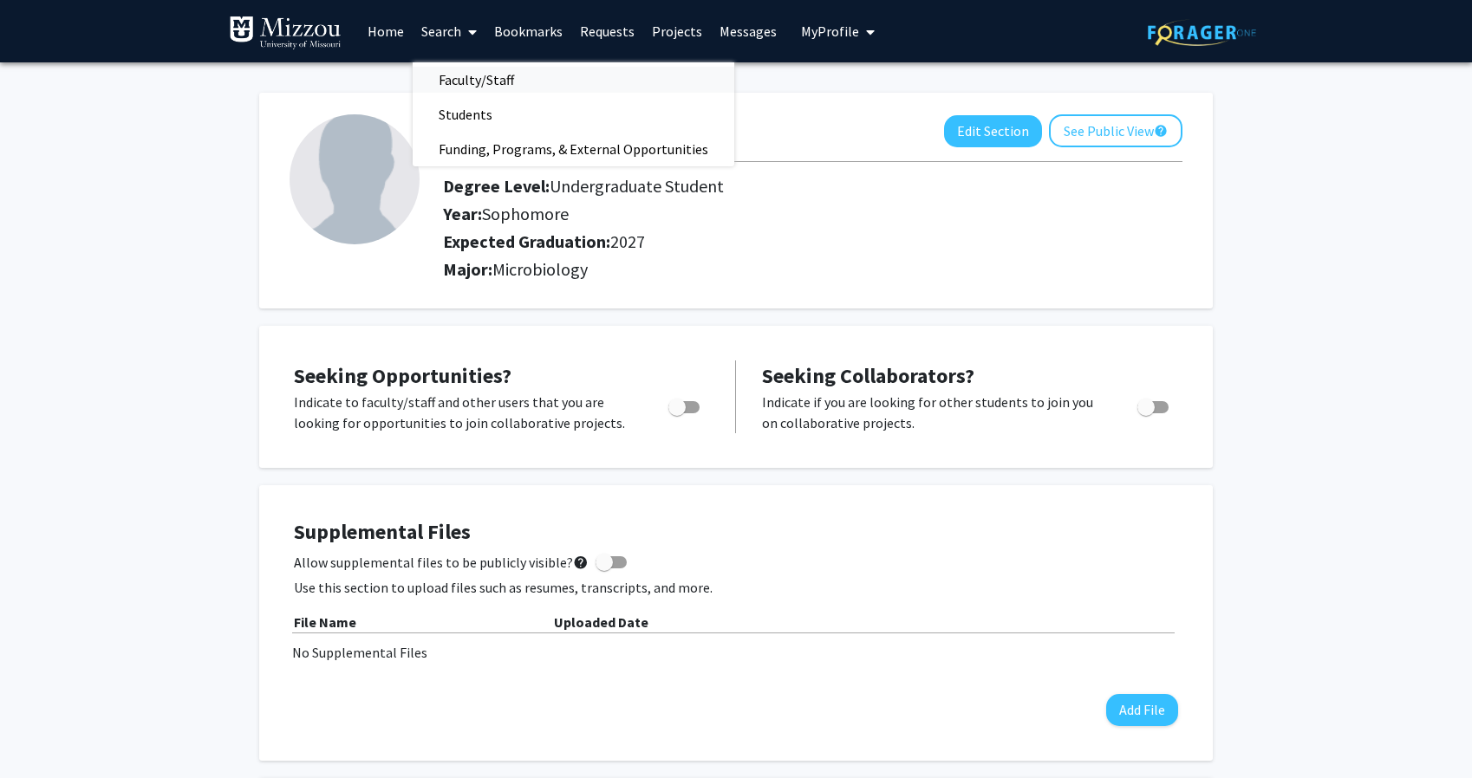
click at [503, 83] on span "Faculty/Staff" at bounding box center [476, 79] width 127 height 35
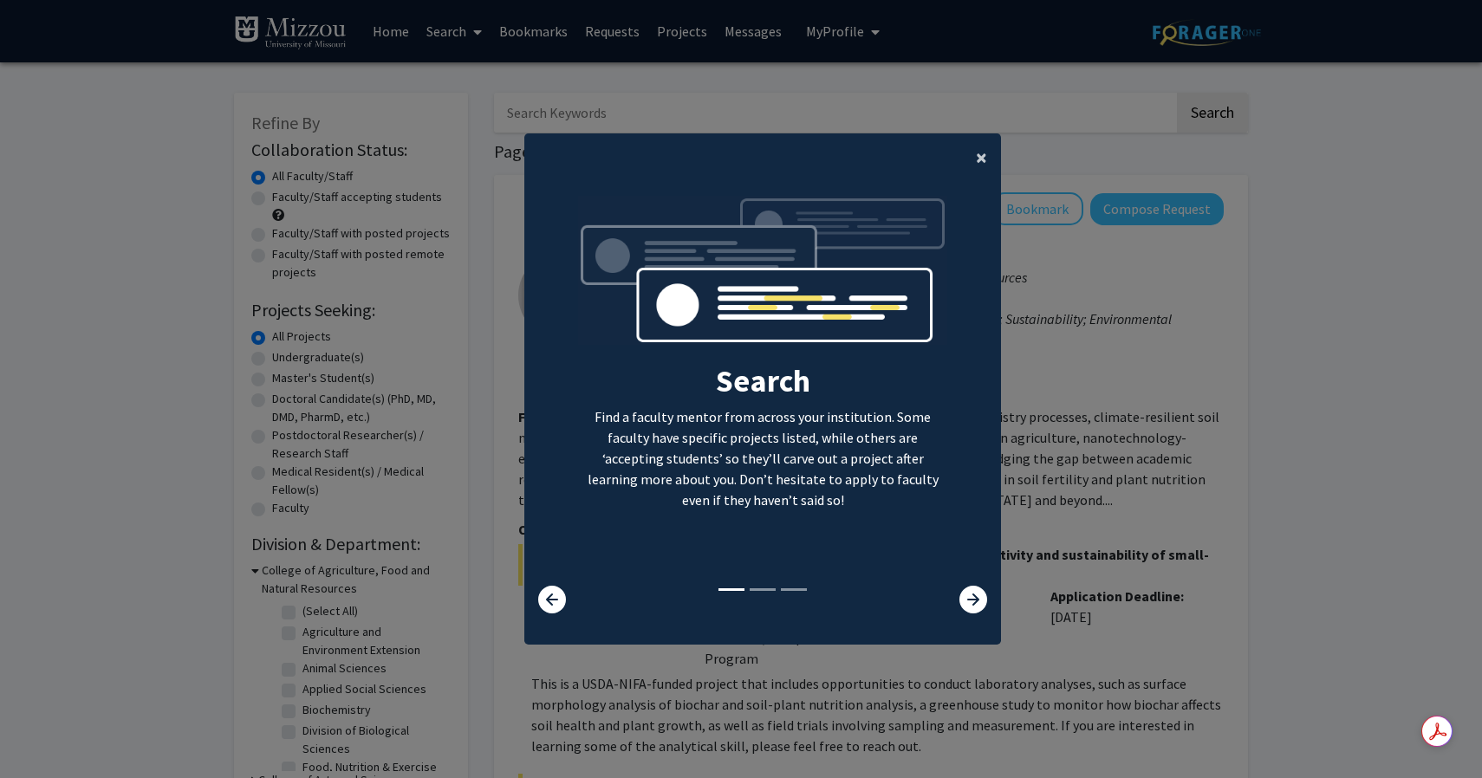
click at [980, 162] on span "×" at bounding box center [981, 157] width 11 height 27
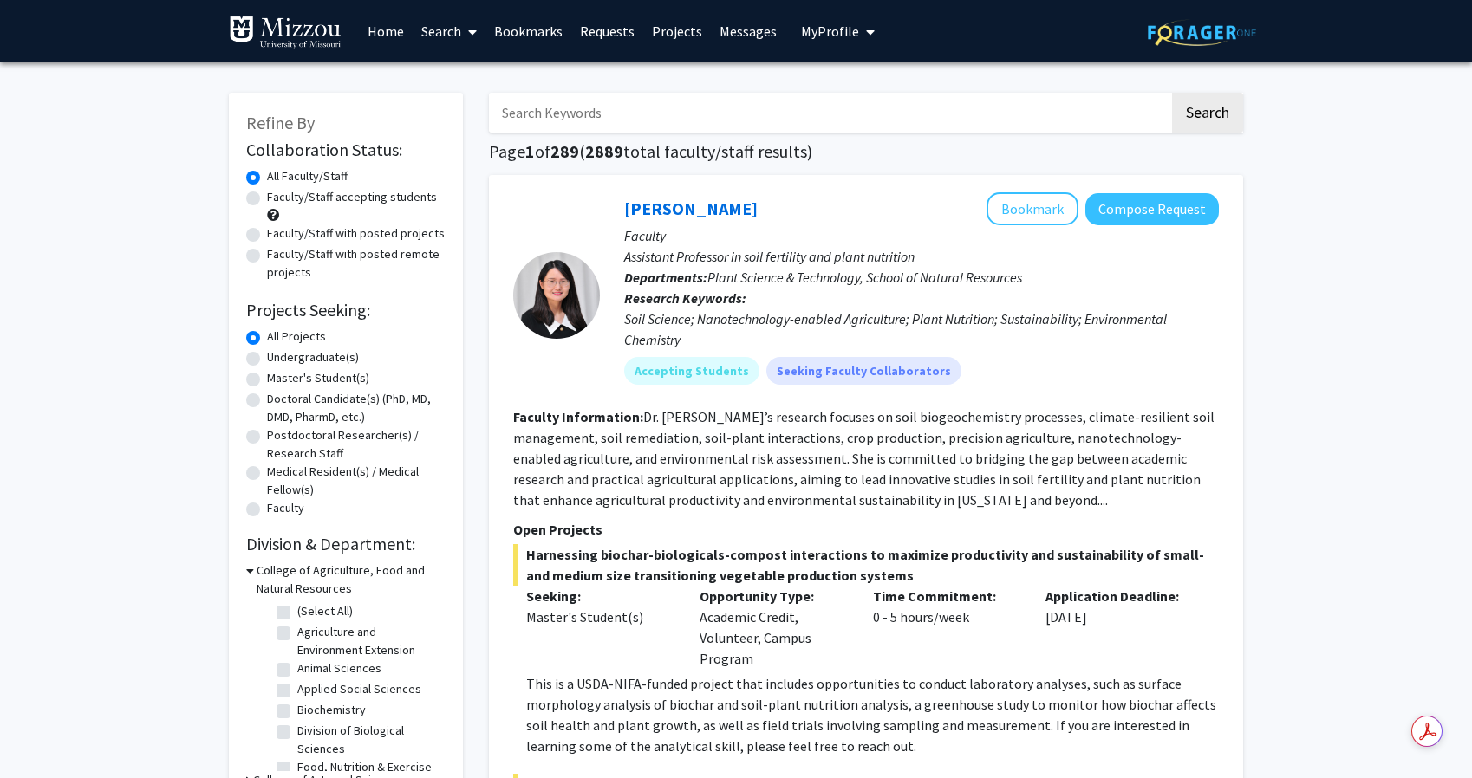
click at [684, 101] on input "Search Keywords" at bounding box center [829, 113] width 680 height 40
click at [267, 360] on label "Undergraduate(s)" at bounding box center [313, 357] width 92 height 18
click at [267, 360] on input "Undergraduate(s)" at bounding box center [272, 353] width 11 height 11
radio input "true"
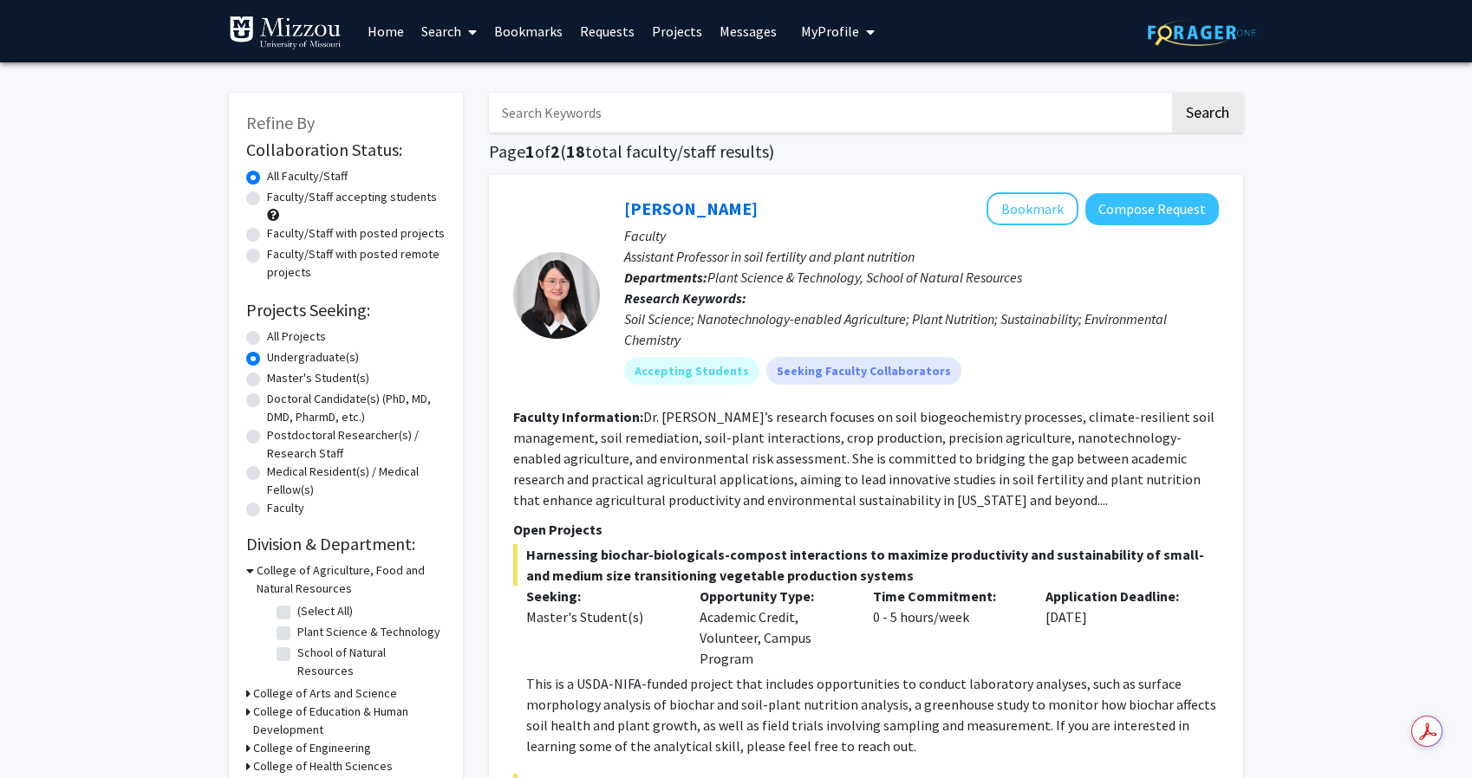
click at [267, 199] on label "Faculty/Staff accepting students" at bounding box center [352, 197] width 170 height 18
click at [267, 199] on input "Faculty/Staff accepting students" at bounding box center [272, 193] width 11 height 11
radio input "true"
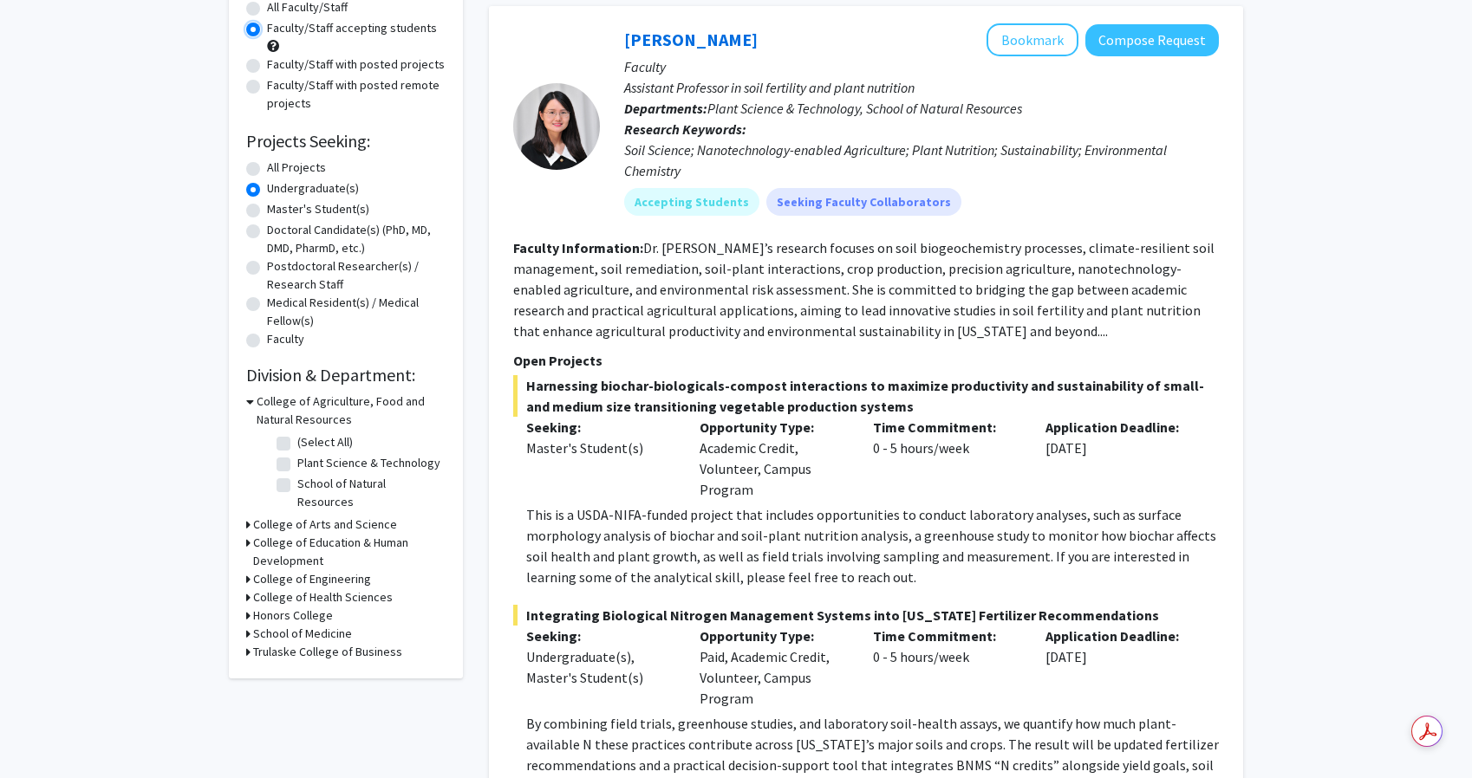
scroll to position [188, 0]
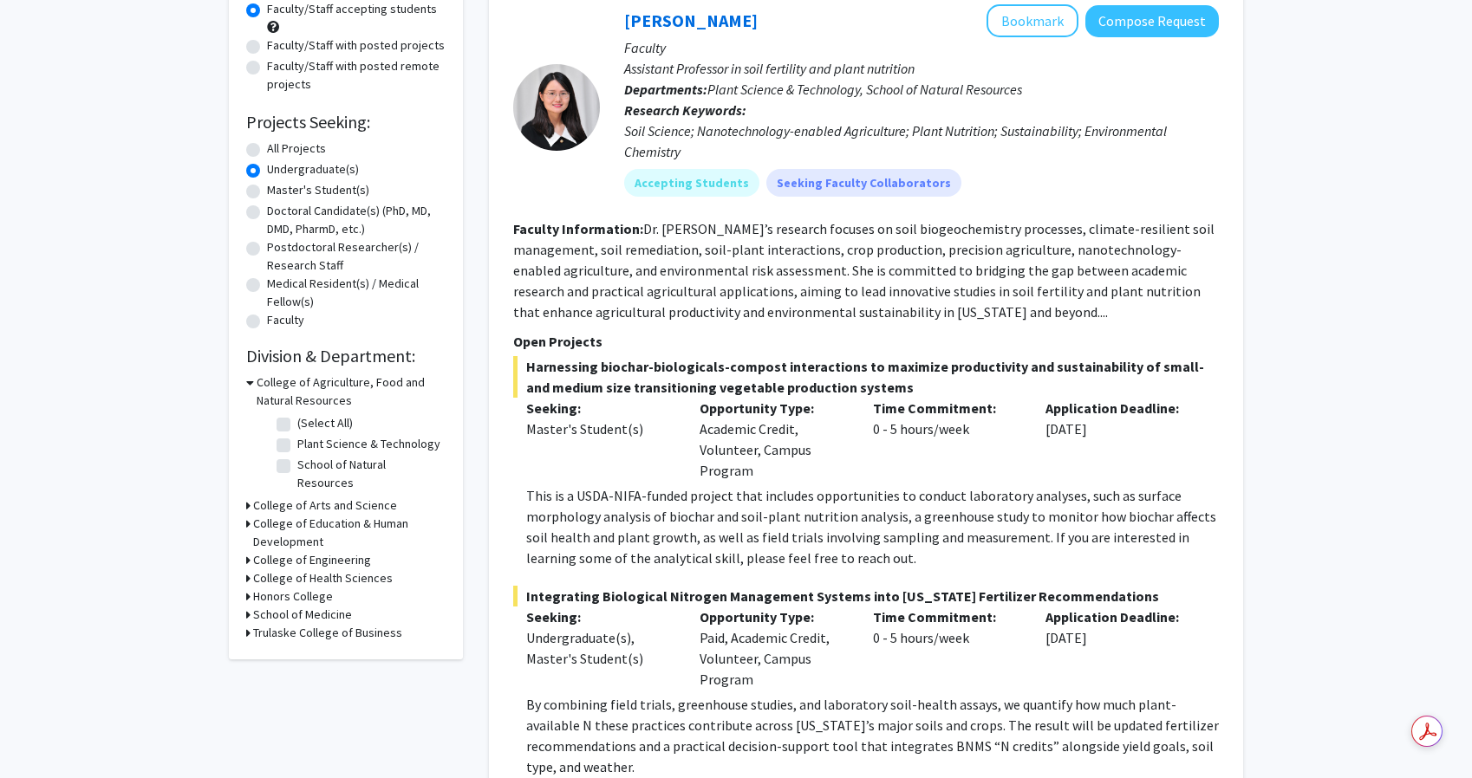
click at [254, 497] on h3 "College of Arts and Science" at bounding box center [325, 506] width 144 height 18
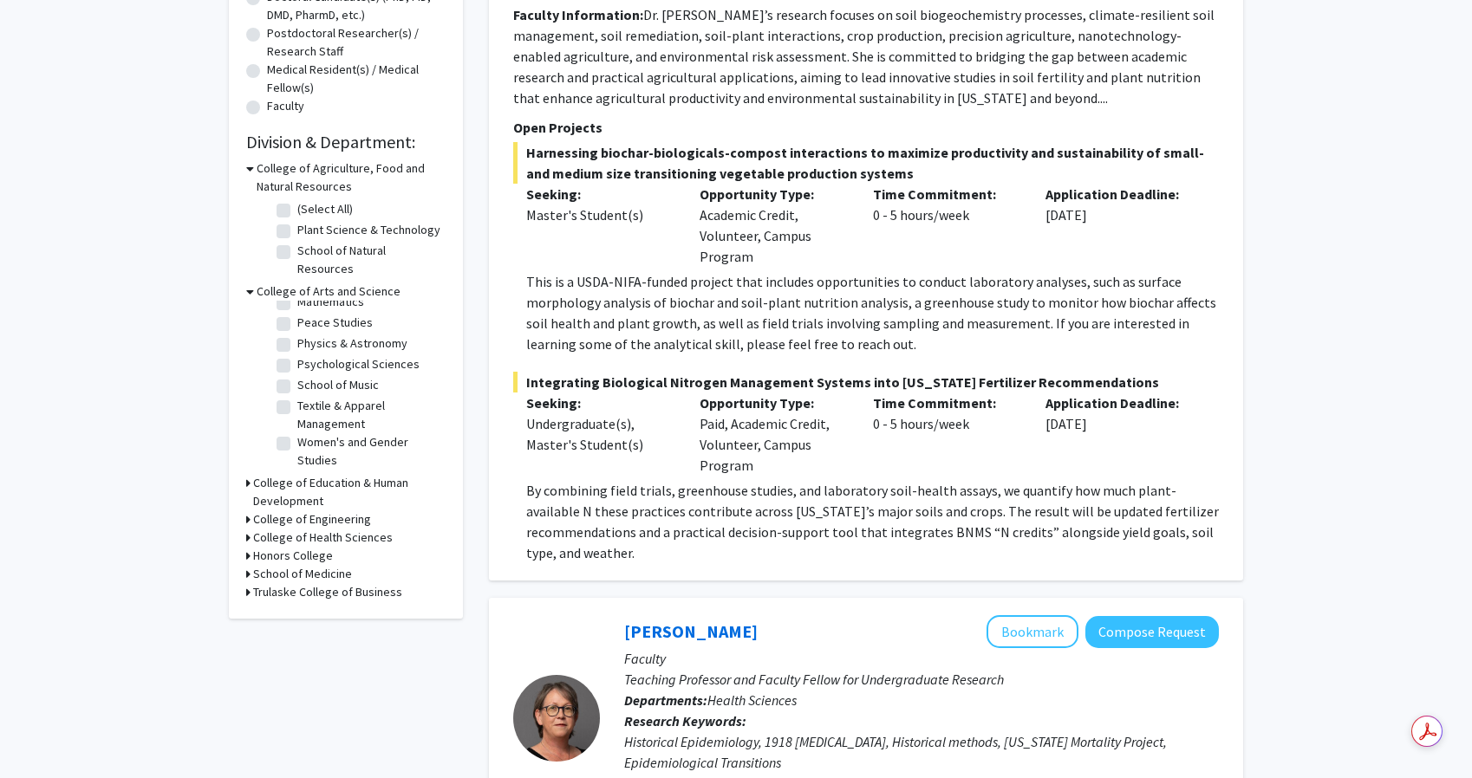
scroll to position [420, 0]
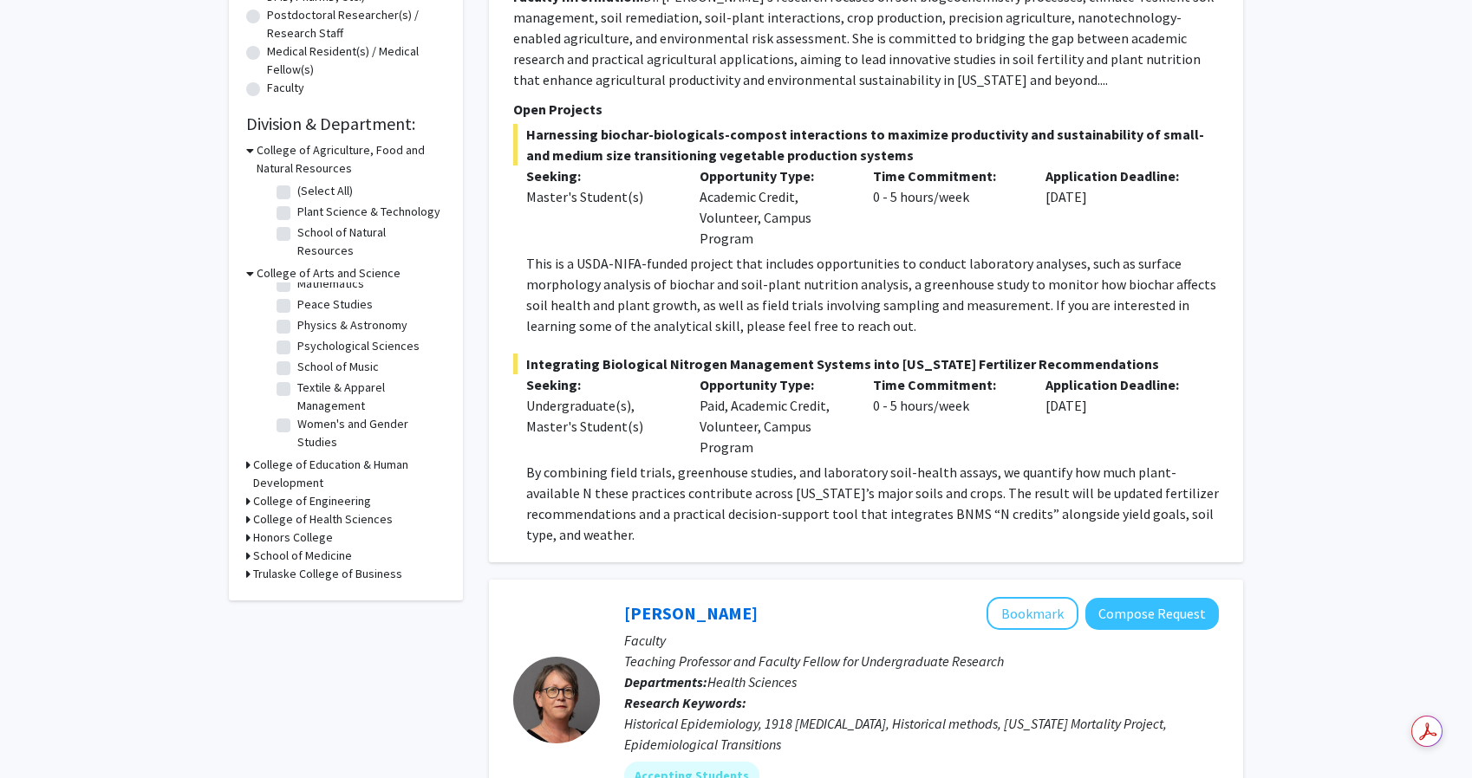
click at [247, 511] on icon at bounding box center [248, 520] width 4 height 18
click at [247, 511] on icon at bounding box center [250, 520] width 8 height 18
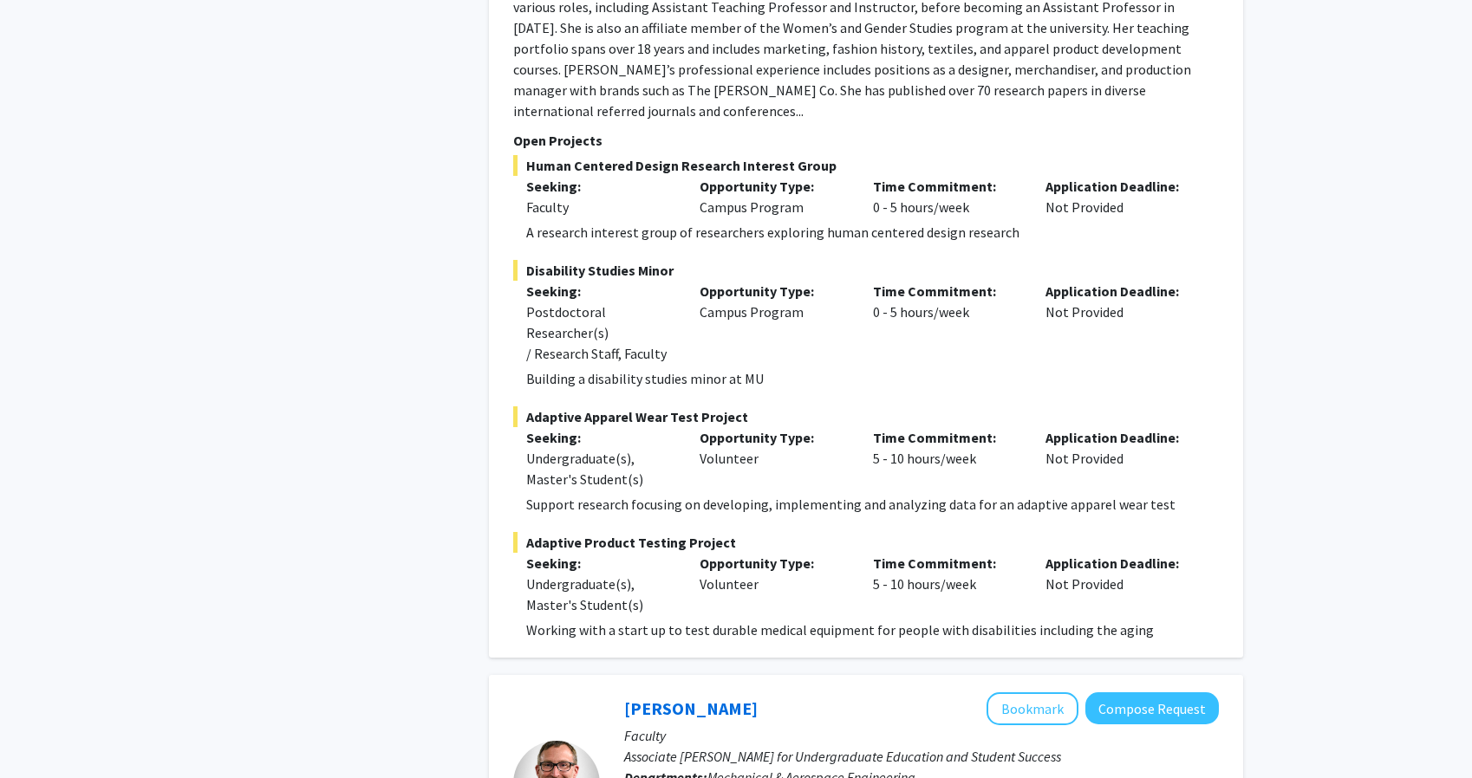
scroll to position [7668, 0]
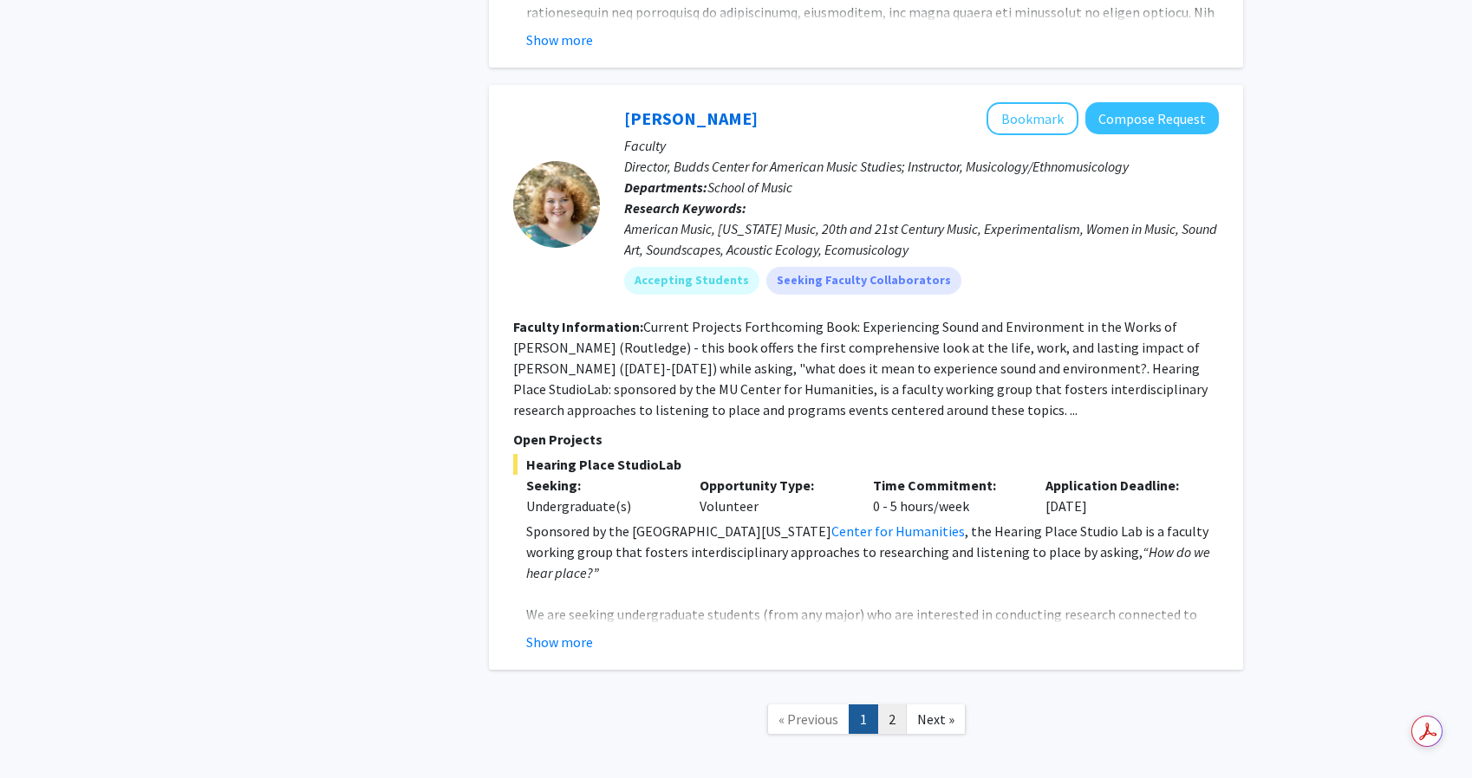
click at [885, 705] on link "2" at bounding box center [891, 720] width 29 height 30
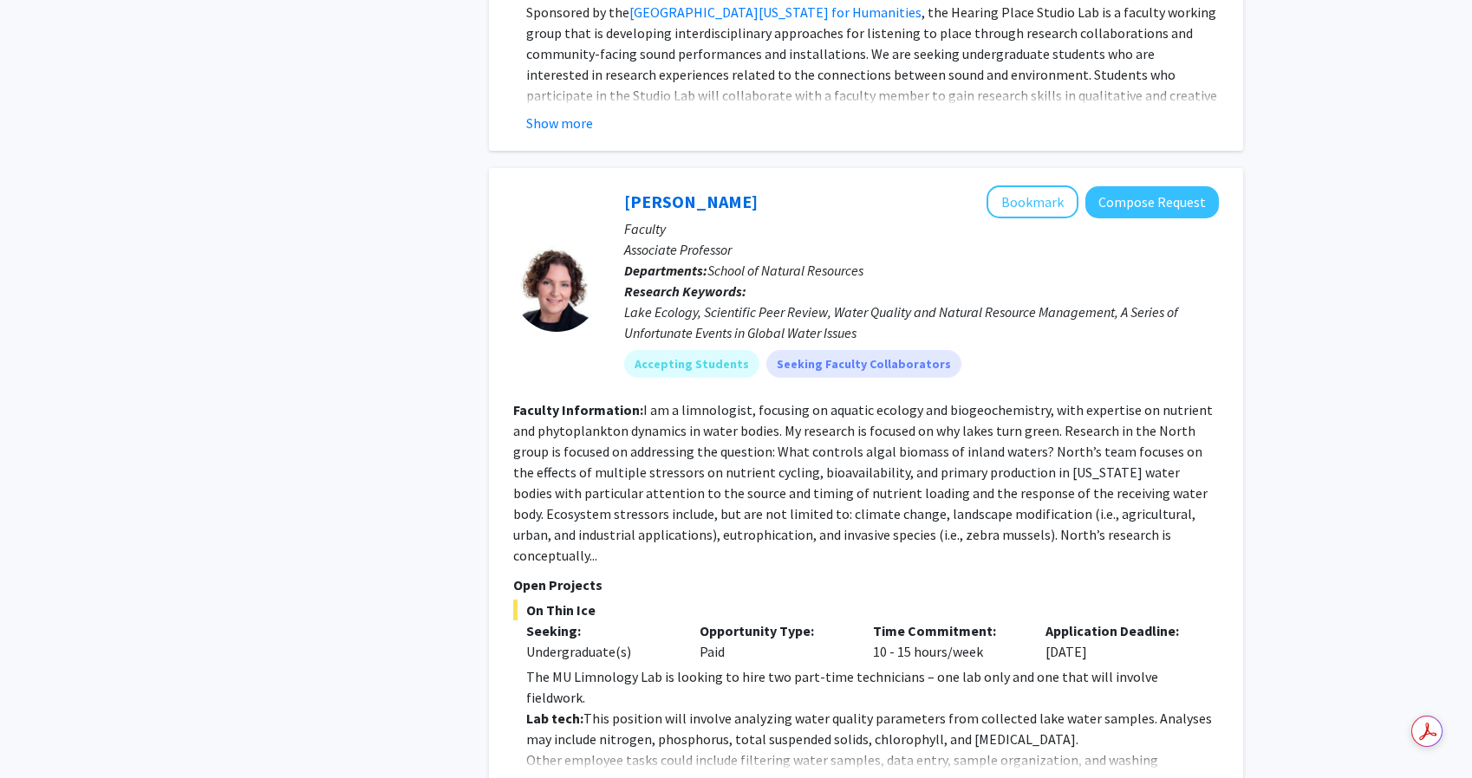
scroll to position [4157, 0]
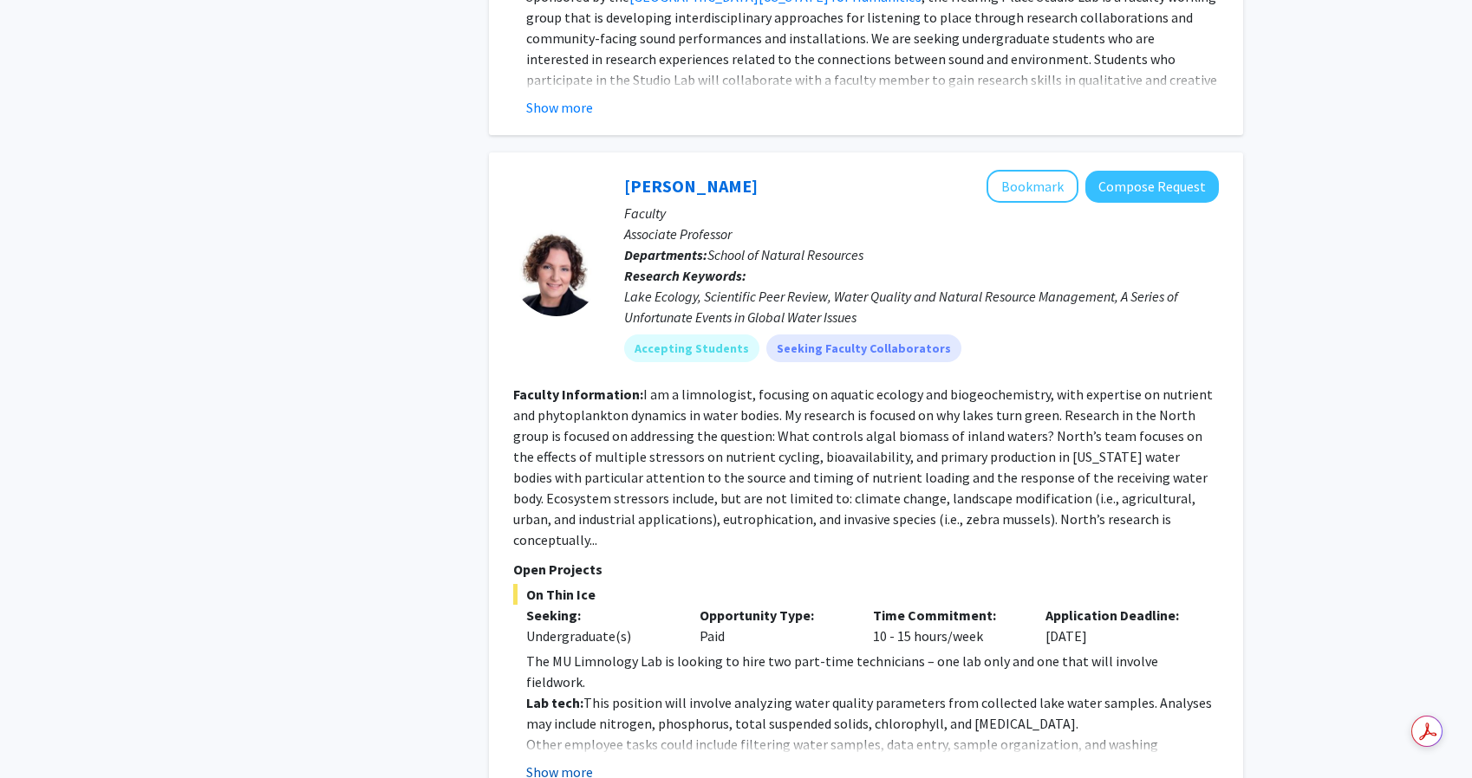
click at [577, 762] on button "Show more" at bounding box center [559, 772] width 67 height 21
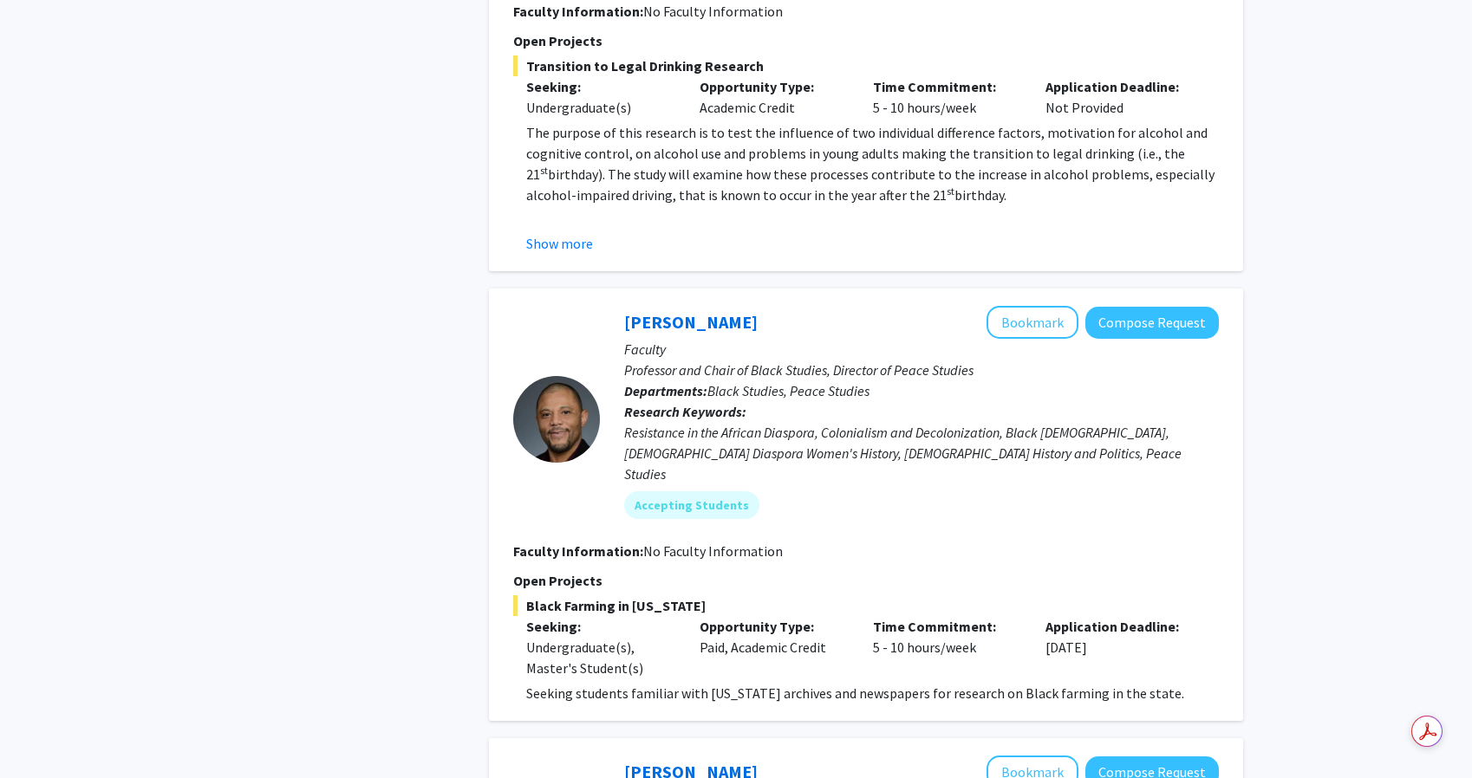
scroll to position [0, 0]
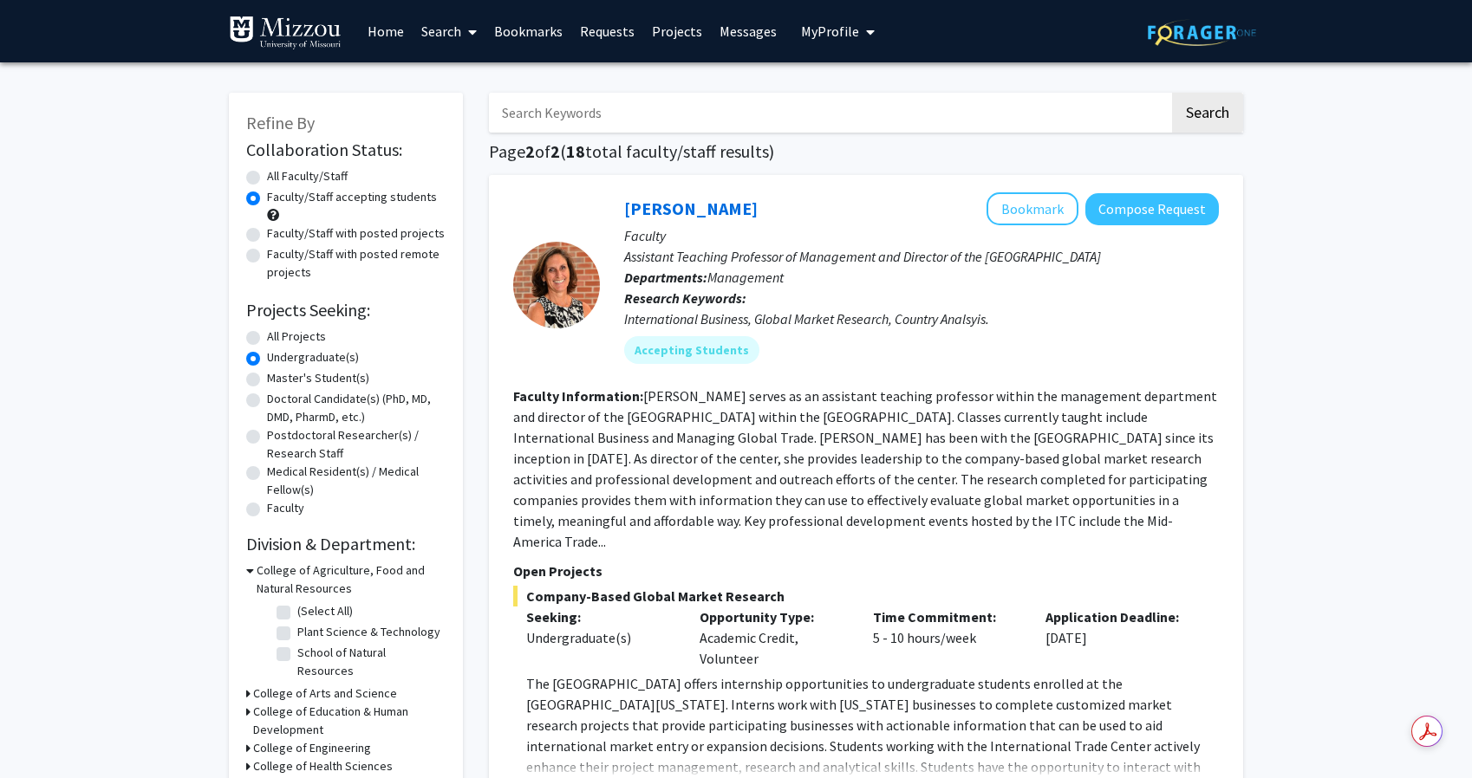
click at [462, 26] on span at bounding box center [469, 32] width 16 height 61
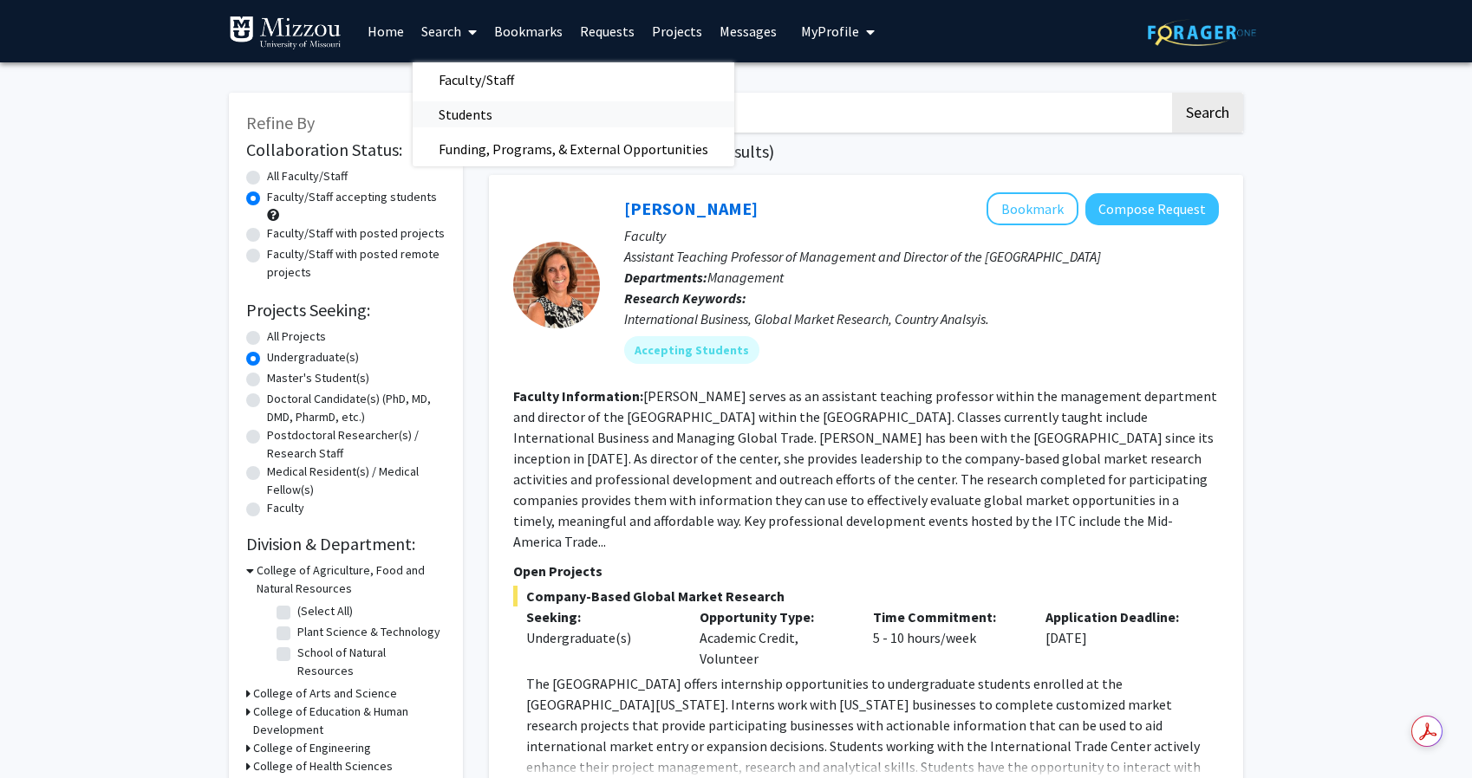
click at [492, 110] on span "Students" at bounding box center [466, 114] width 106 height 35
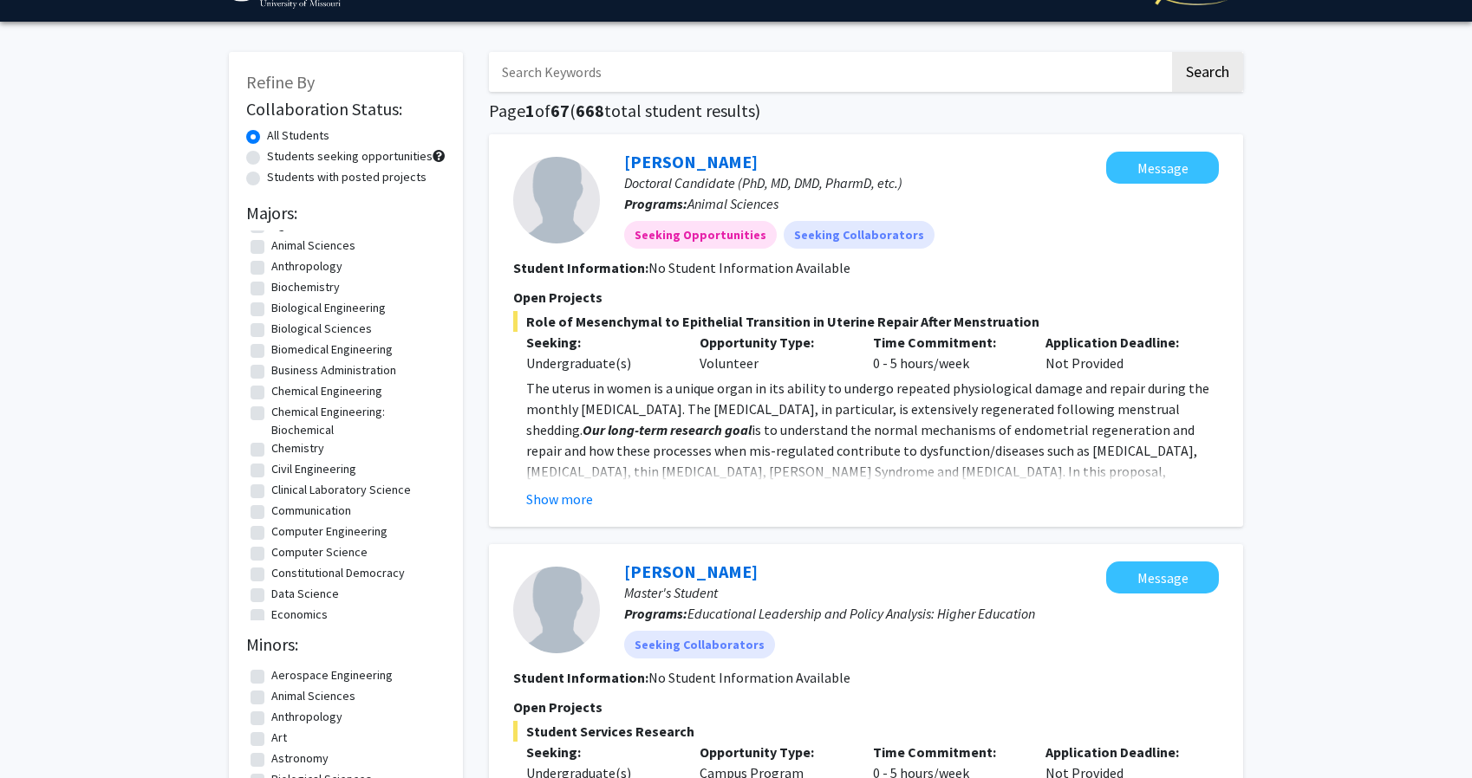
scroll to position [35, 0]
click at [271, 335] on label "Biological Sciences" at bounding box center [321, 334] width 101 height 18
click at [271, 335] on input "Biological Sciences" at bounding box center [276, 330] width 11 height 11
checkbox input "true"
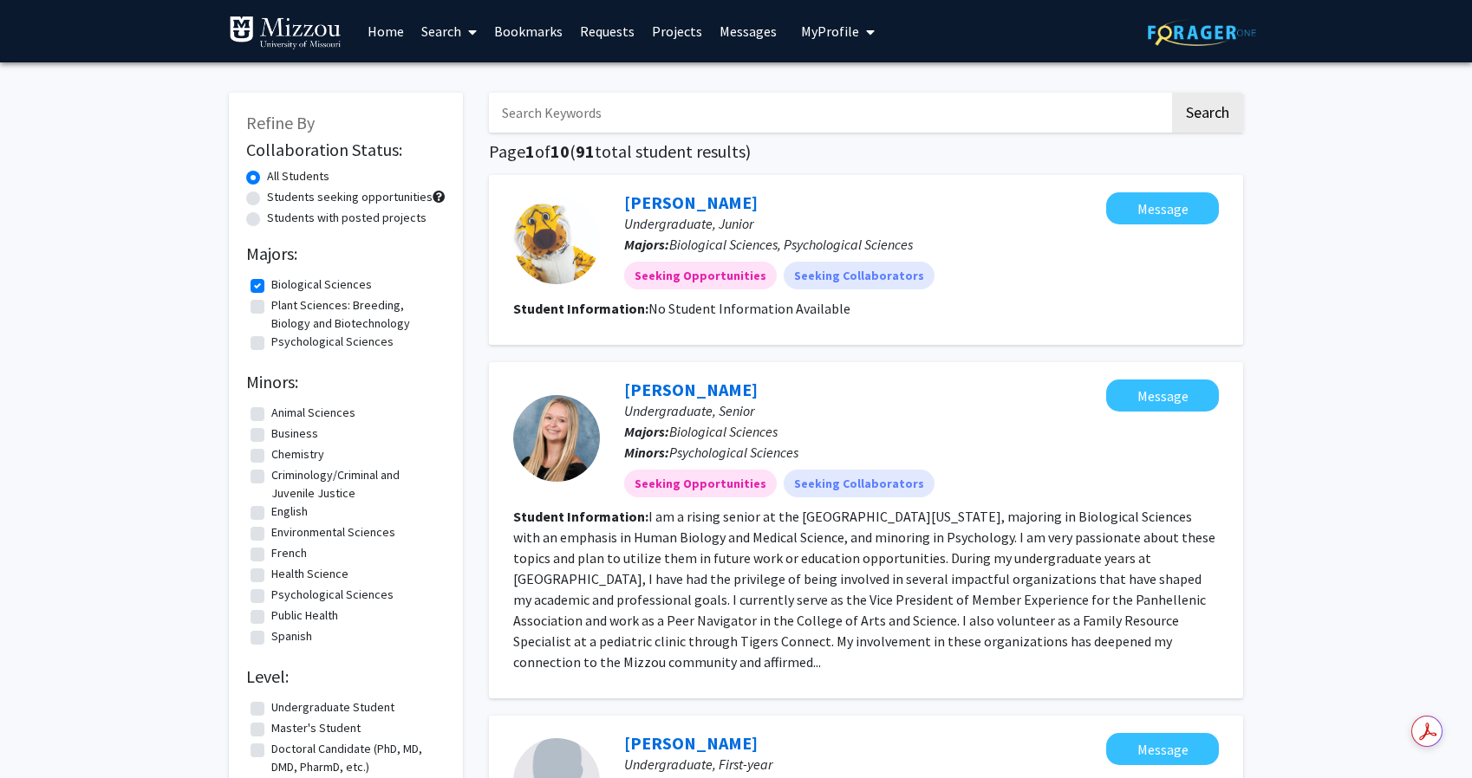
click at [271, 285] on label "Biological Sciences" at bounding box center [321, 285] width 101 height 18
click at [271, 285] on input "Biological Sciences" at bounding box center [276, 281] width 11 height 11
checkbox input "false"
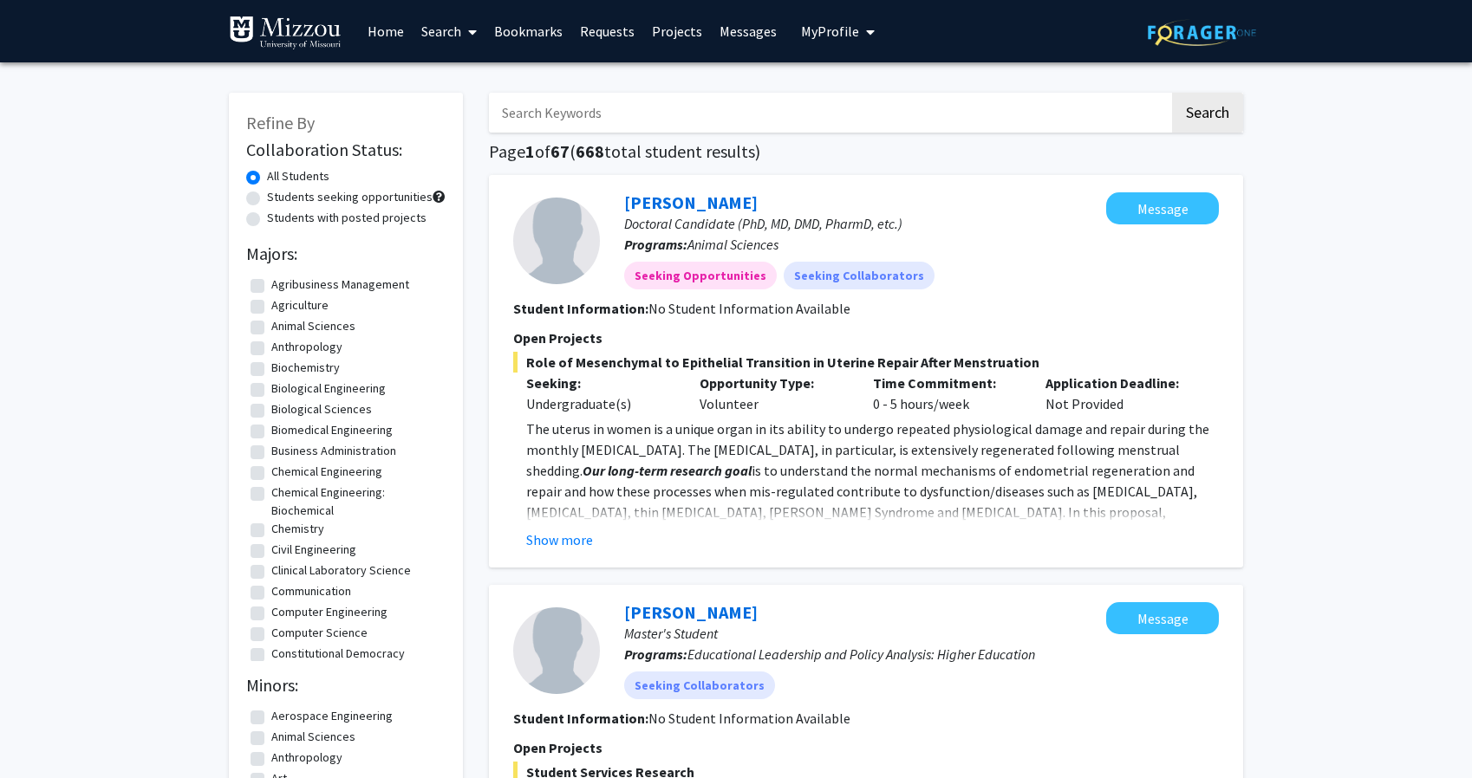
click at [668, 38] on link "Projects" at bounding box center [677, 31] width 68 height 61
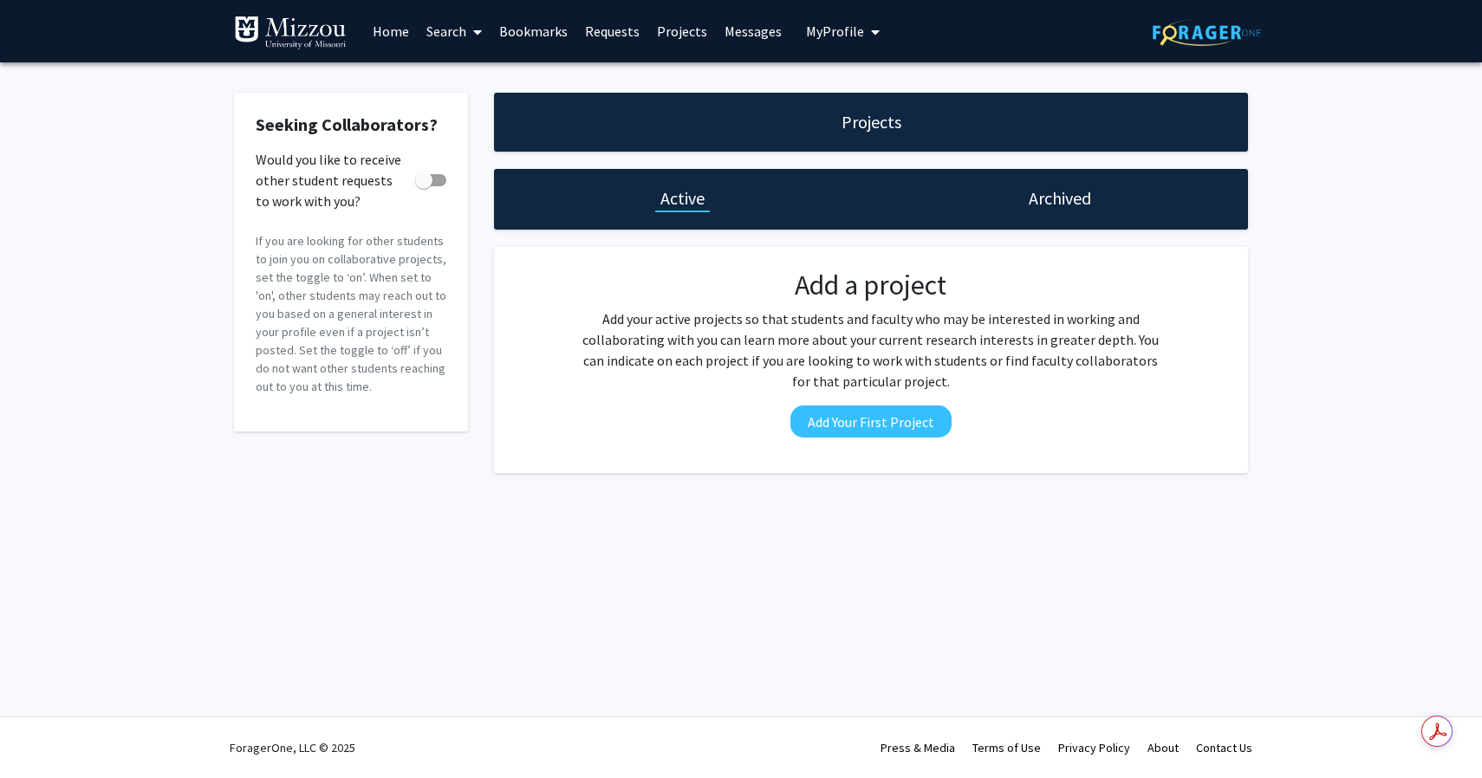
click at [377, 36] on link "Home" at bounding box center [391, 31] width 54 height 61
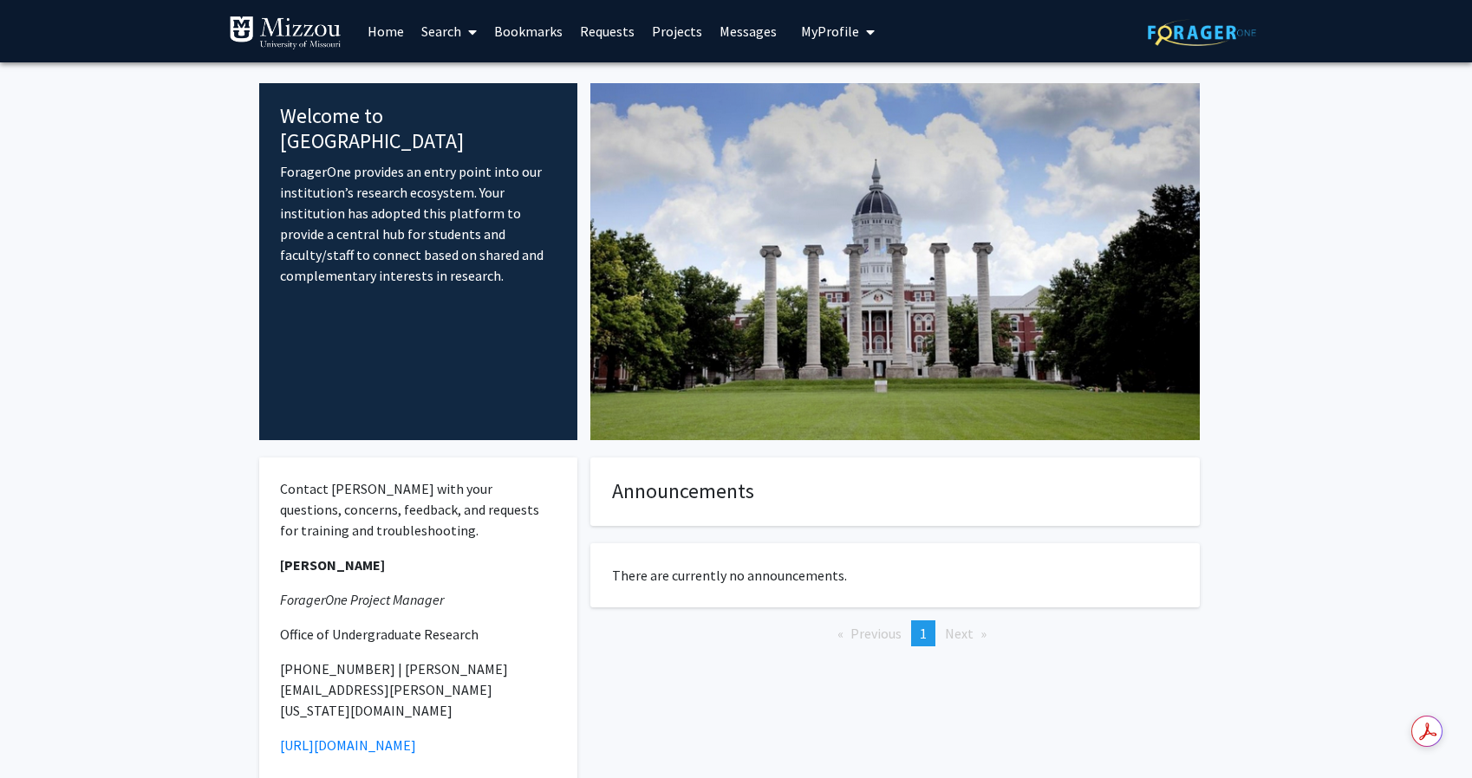
click at [324, 31] on img at bounding box center [285, 33] width 113 height 35
